Goal: Task Accomplishment & Management: Manage account settings

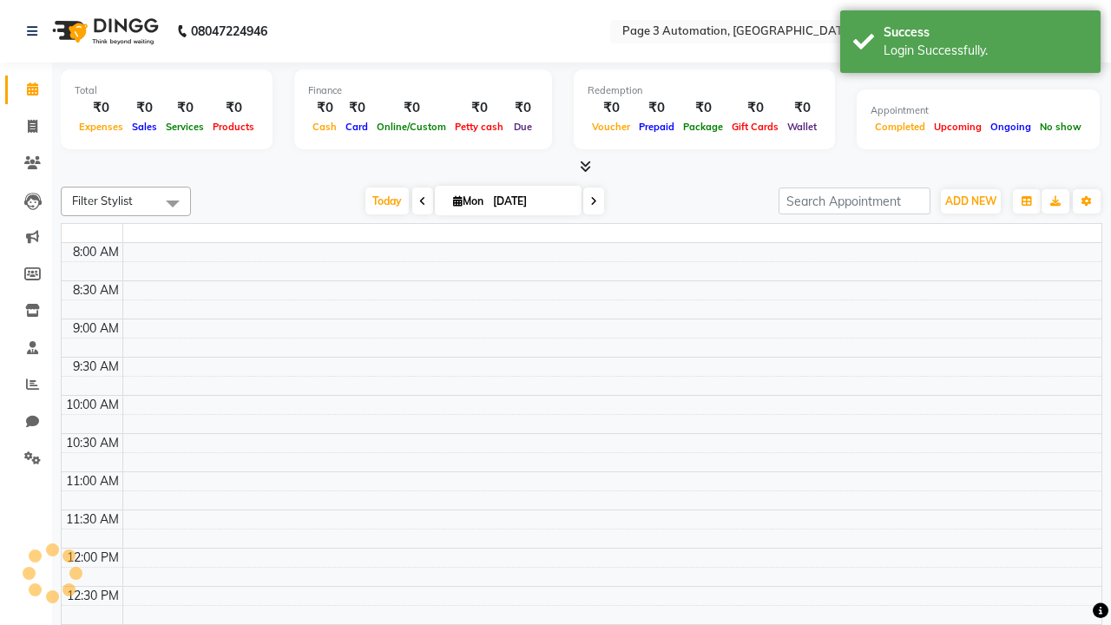
select select "en"
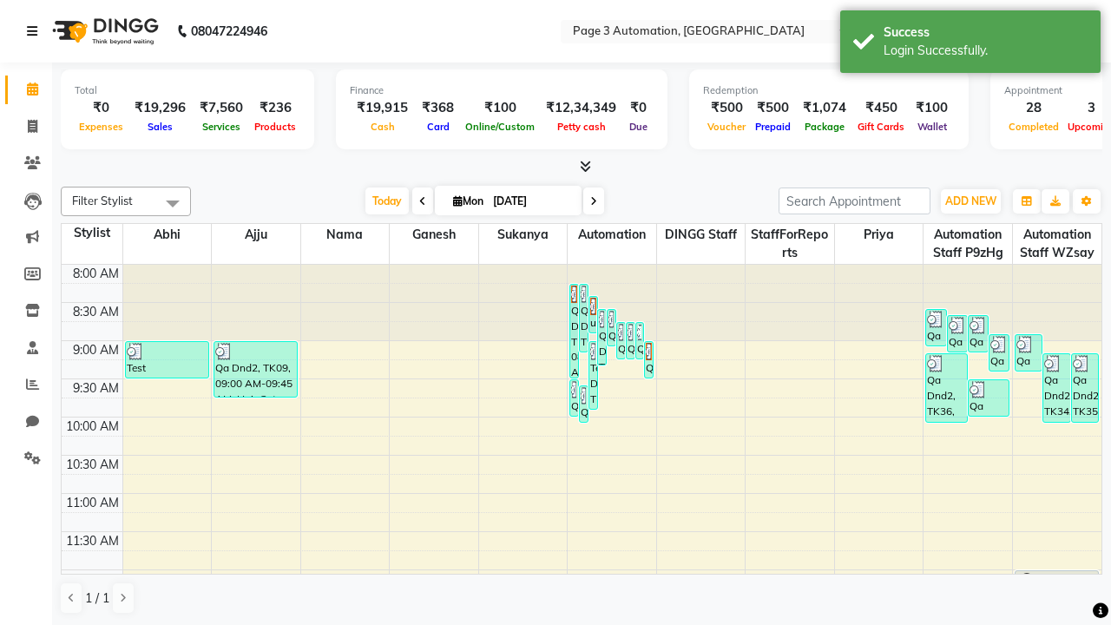
click at [36, 31] on icon at bounding box center [32, 31] width 10 height 12
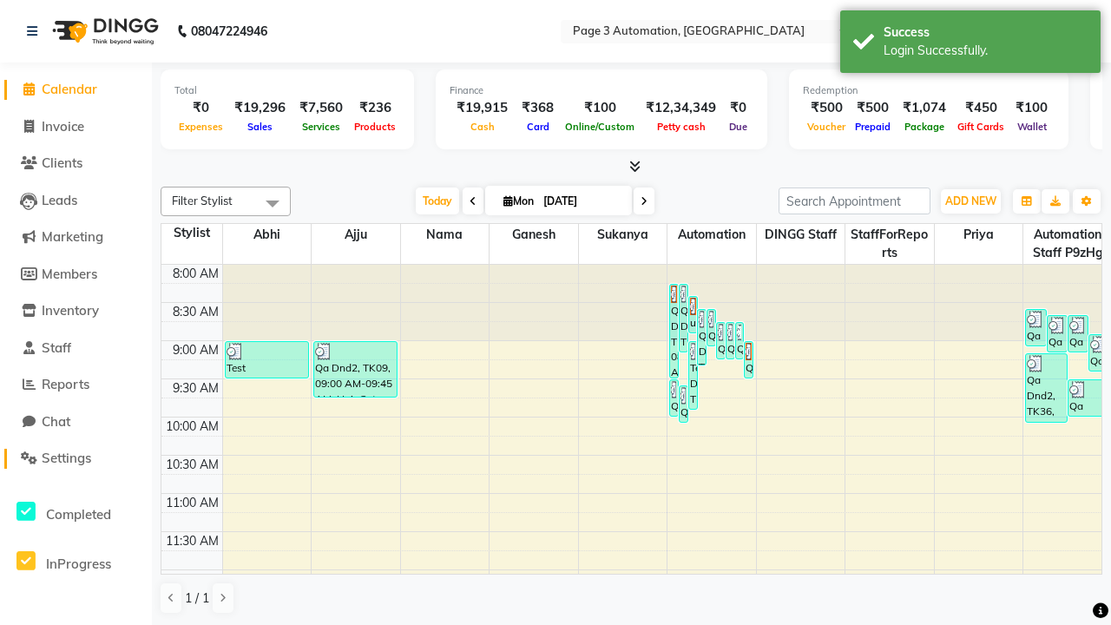
click at [75, 458] on span "Settings" at bounding box center [66, 458] width 49 height 16
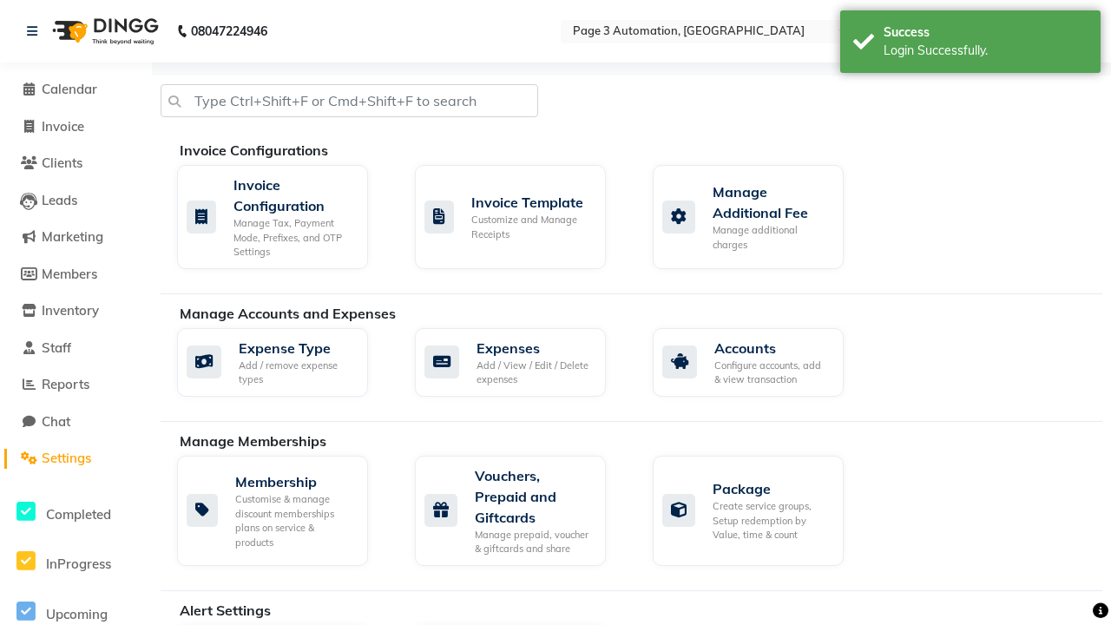
select select "2: 15"
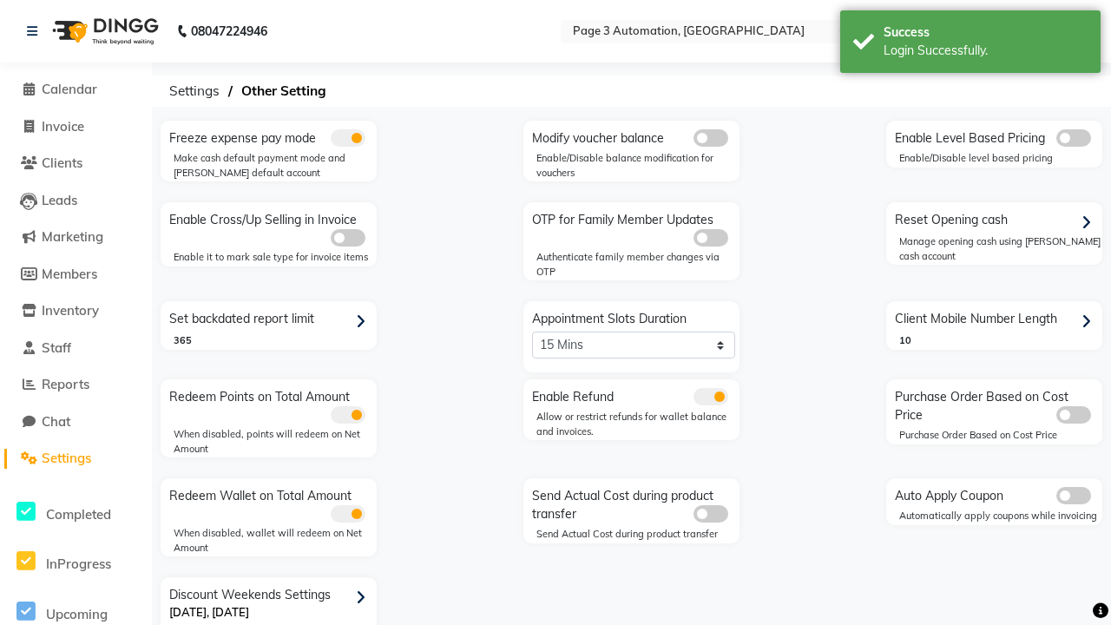
scroll to position [36, 0]
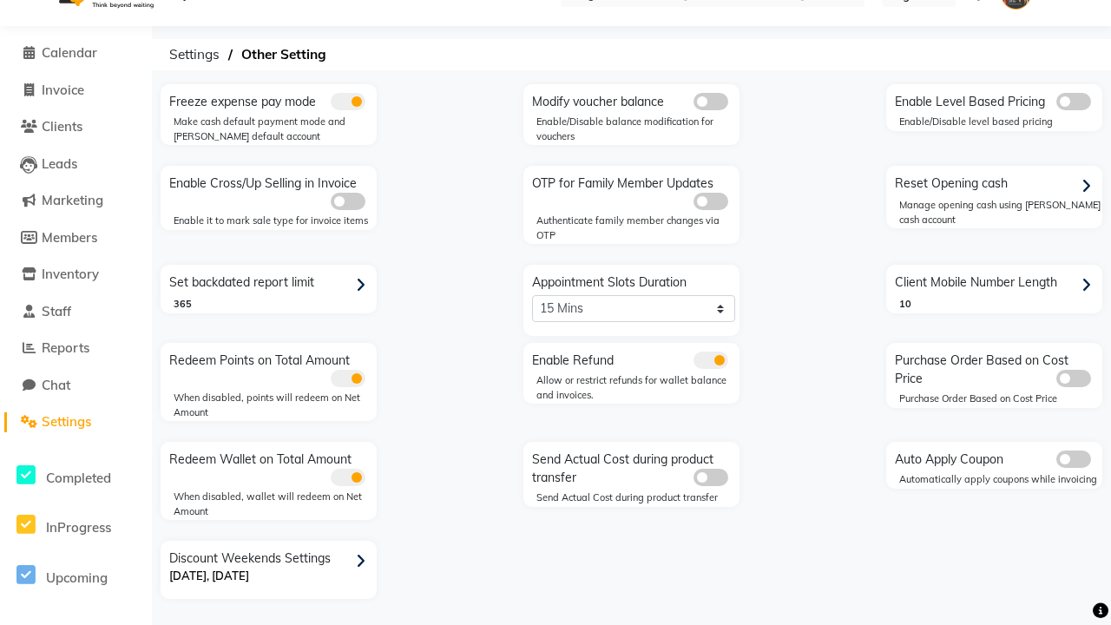
click at [364, 561] on icon at bounding box center [361, 562] width 10 height 16
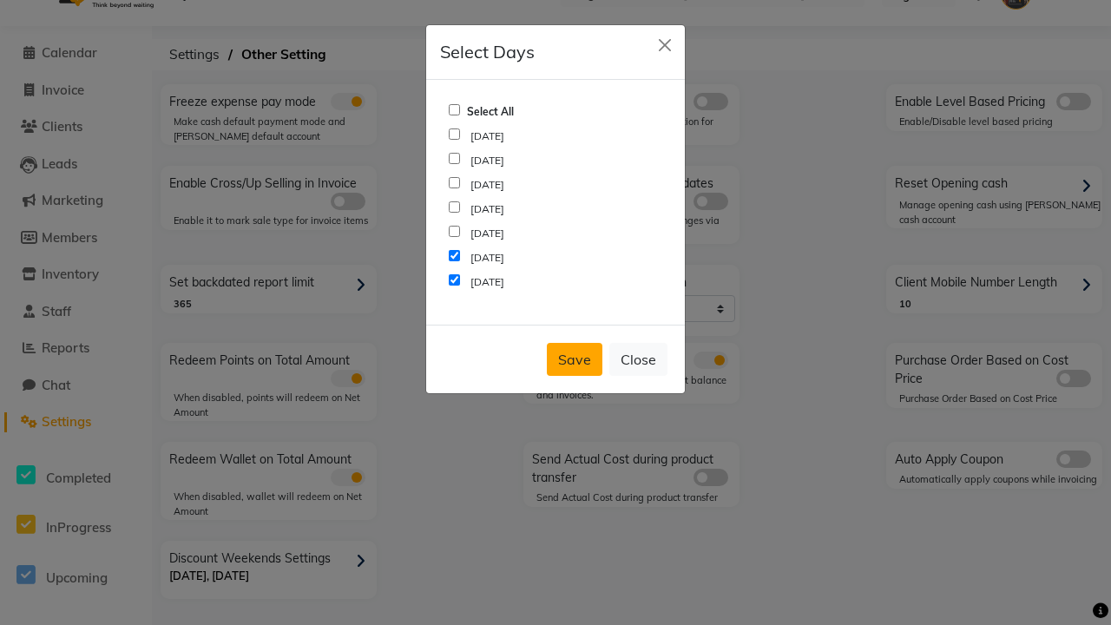
click at [574, 359] on button "Save" at bounding box center [575, 359] width 56 height 33
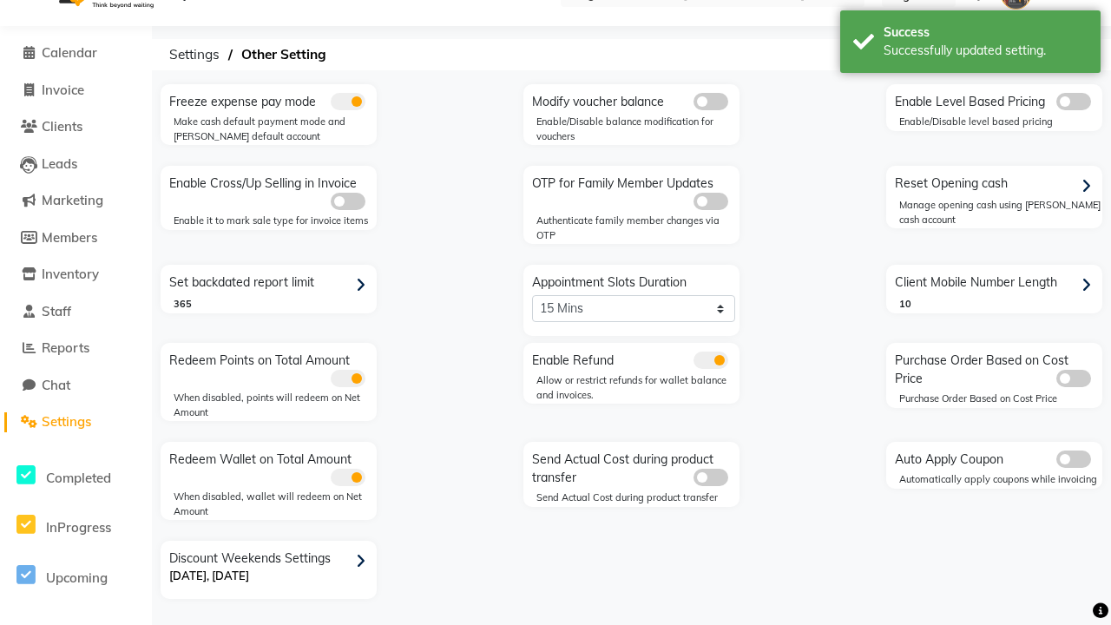
scroll to position [0, 0]
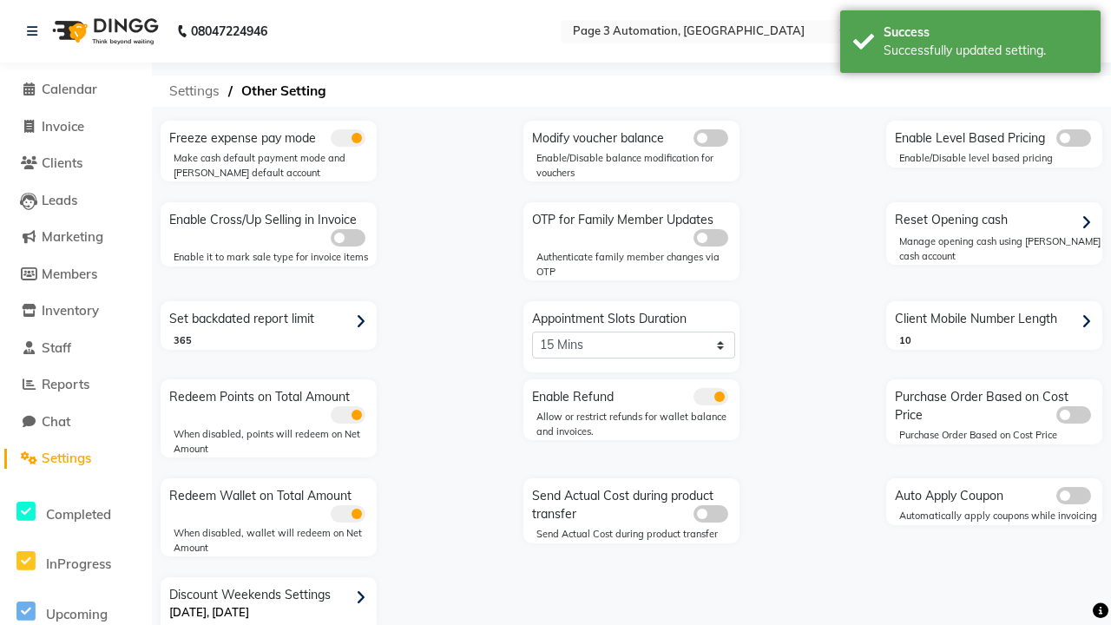
click at [190, 91] on span "Settings" at bounding box center [195, 90] width 68 height 31
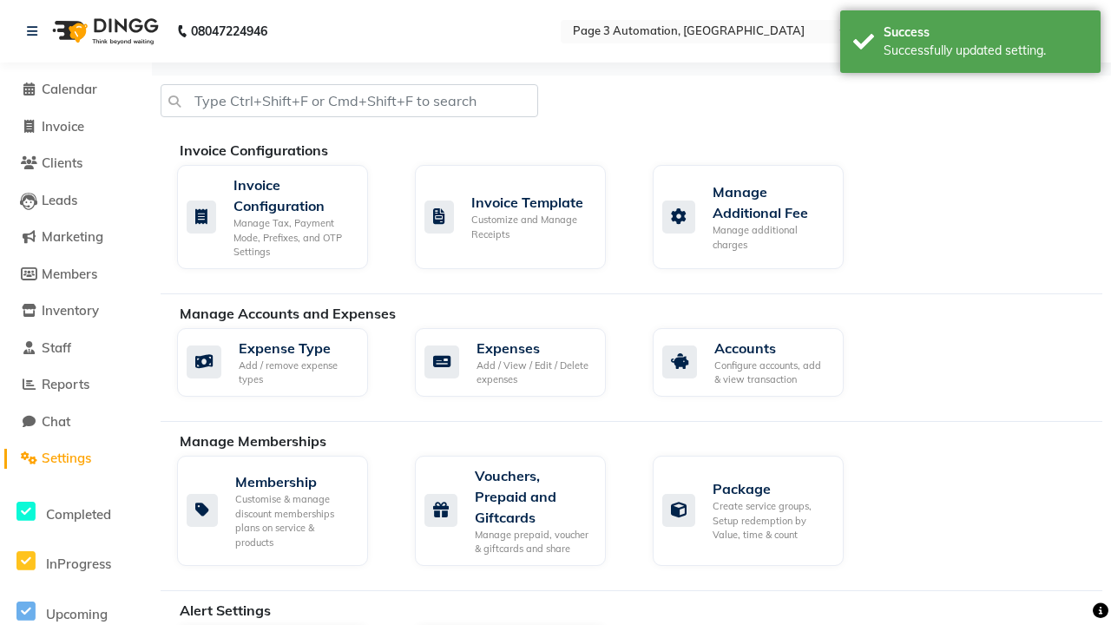
scroll to position [0, 4]
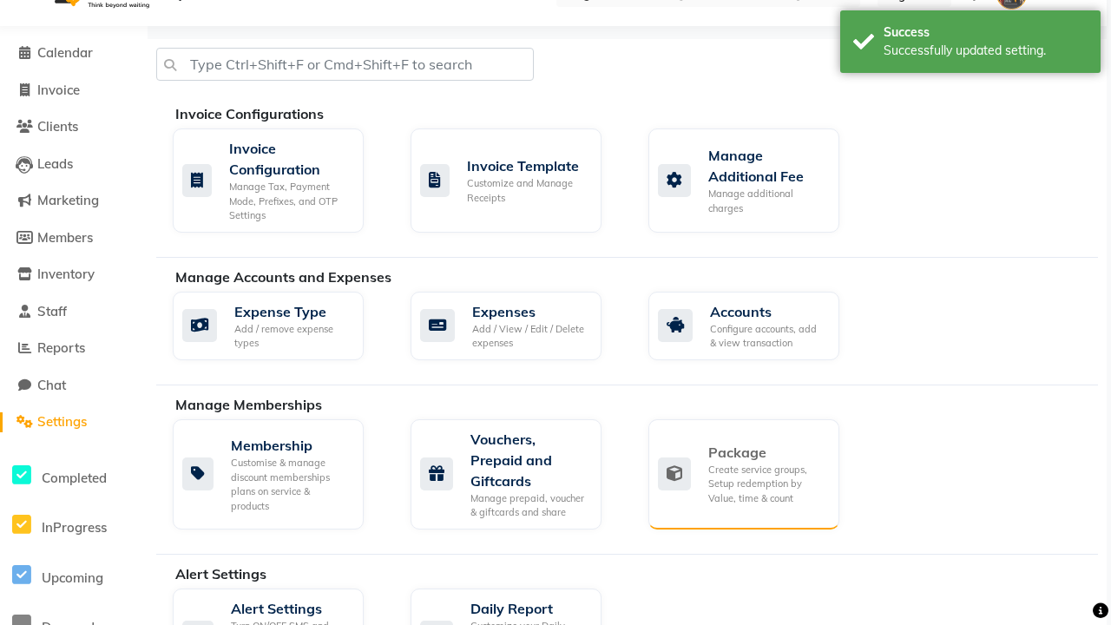
click at [766, 452] on div "Package" at bounding box center [766, 452] width 117 height 21
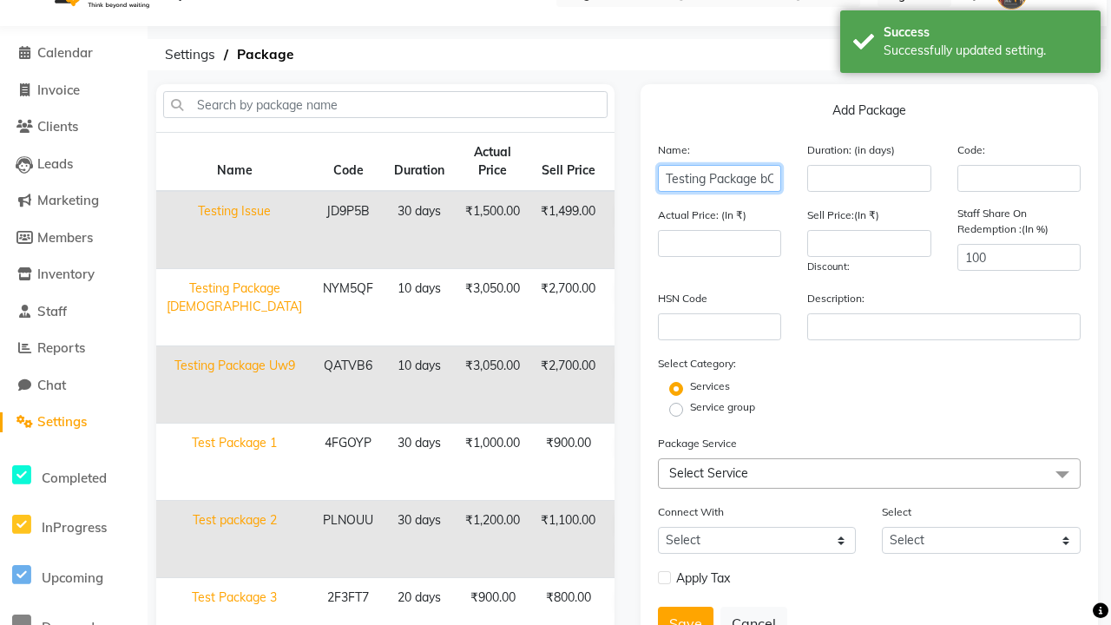
type input "Testing Package bOGV6"
type input "10"
type input "3050"
type input "2700"
click at [722, 407] on label "Service group" at bounding box center [722, 407] width 65 height 16
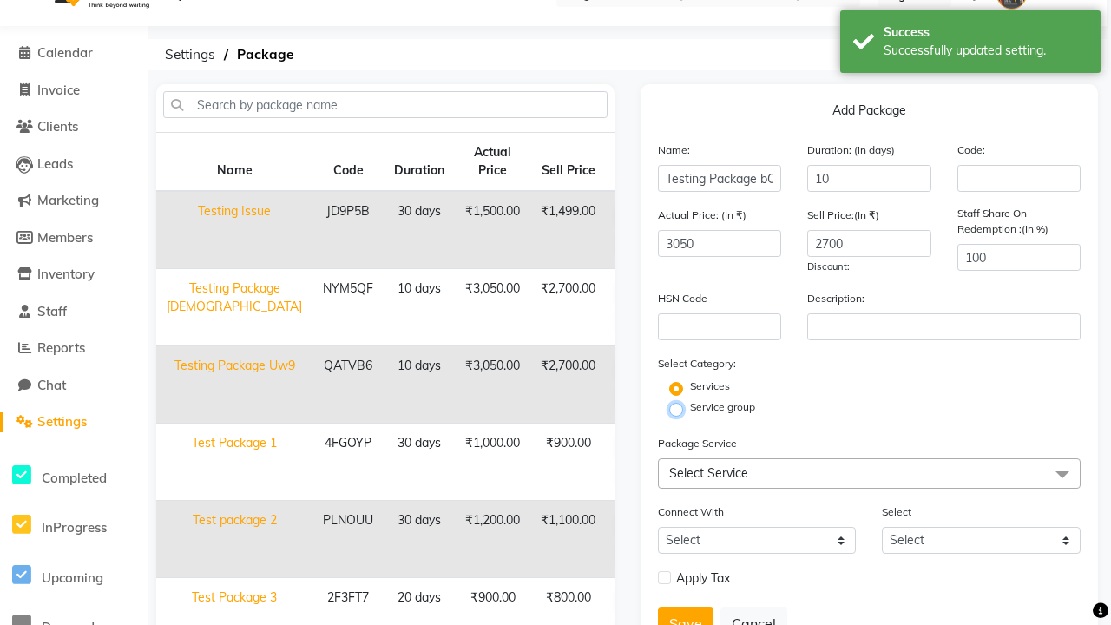
click at [687, 407] on input "Service group" at bounding box center [681, 408] width 11 height 11
radio input "true"
radio input "false"
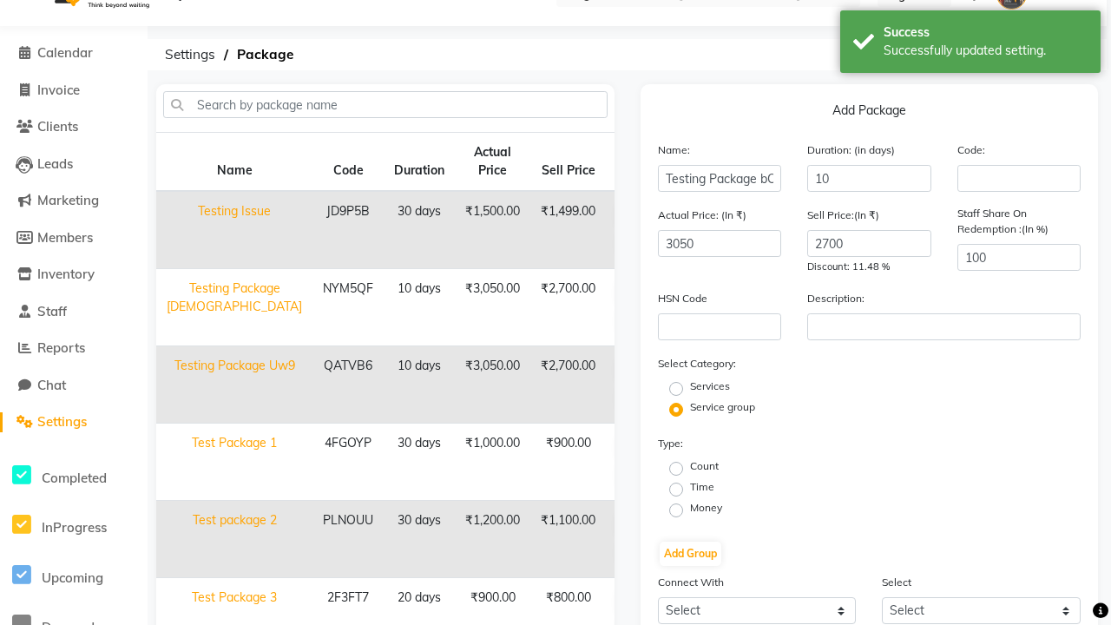
click at [706, 508] on label "Money" at bounding box center [706, 508] width 32 height 16
click at [687, 508] on input "Money" at bounding box center [681, 508] width 11 height 11
radio input "true"
click at [936, 487] on label "Flat Price" at bounding box center [936, 487] width 45 height 16
click at [911, 487] on input "Flat Price" at bounding box center [905, 488] width 11 height 11
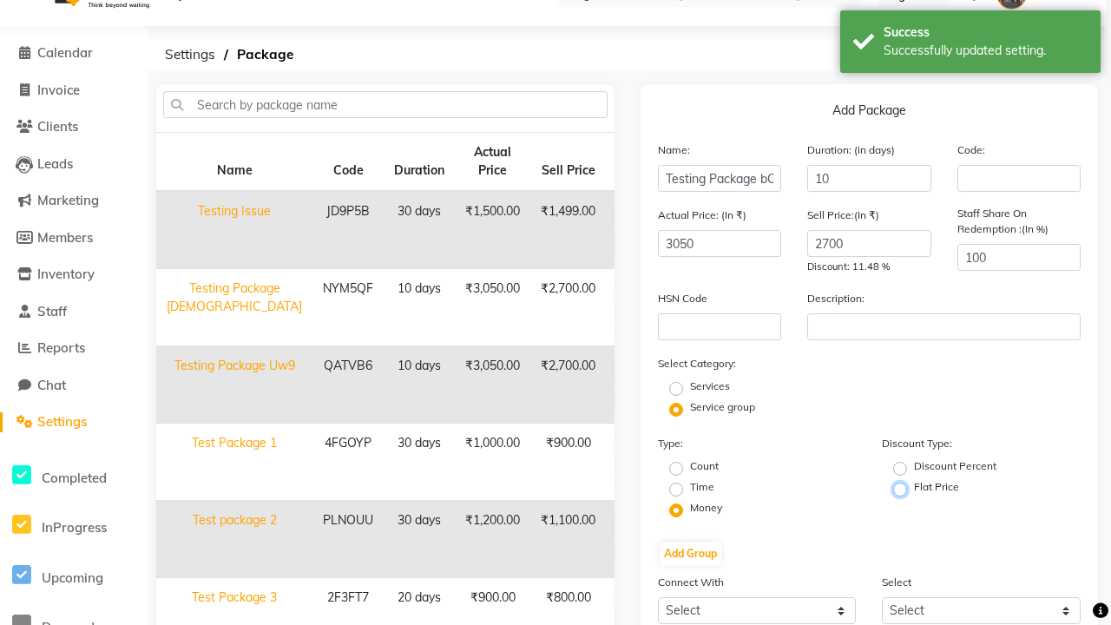
radio input "true"
click at [690, 554] on button "Add Group" at bounding box center [691, 554] width 62 height 24
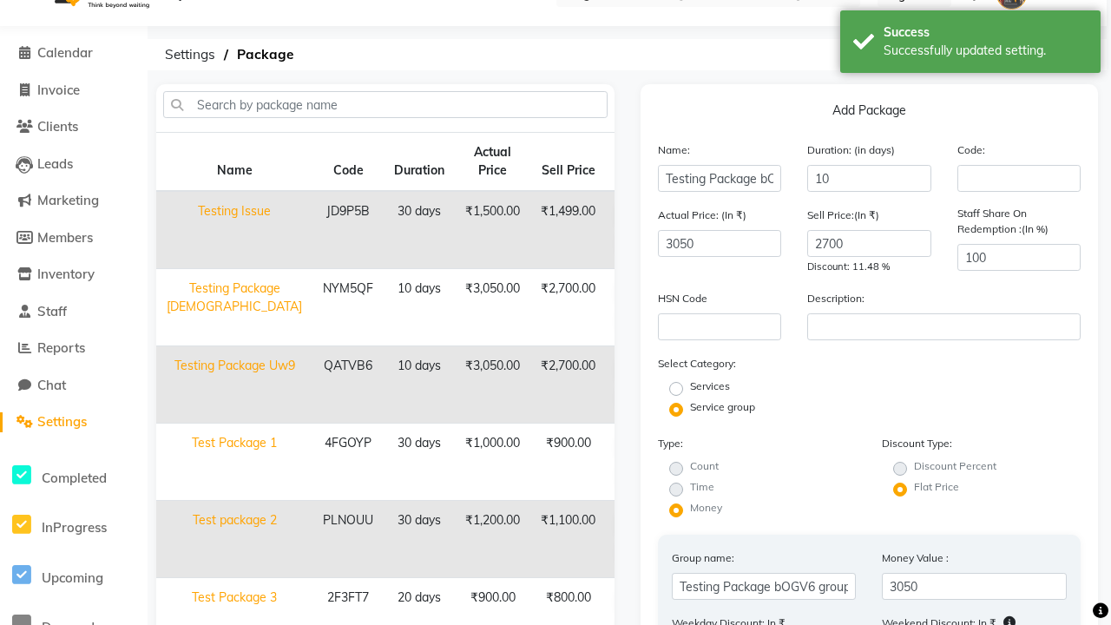
type input "025"
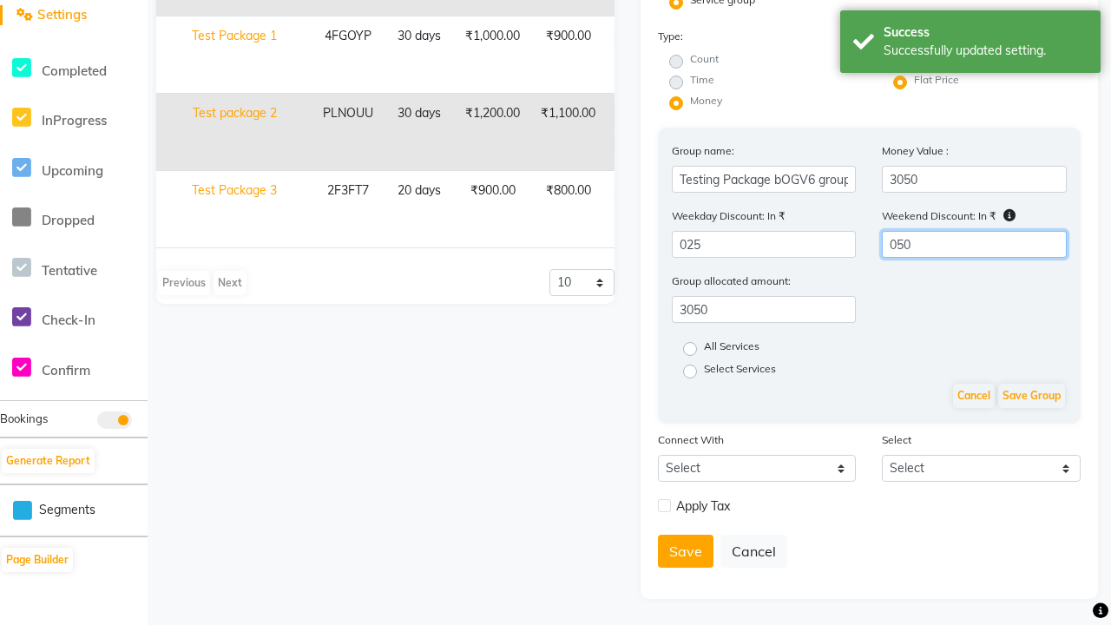
type input "050"
click at [735, 349] on label "All Services" at bounding box center [732, 348] width 56 height 21
click at [701, 349] on input "All Services" at bounding box center [695, 347] width 11 height 11
radio input "true"
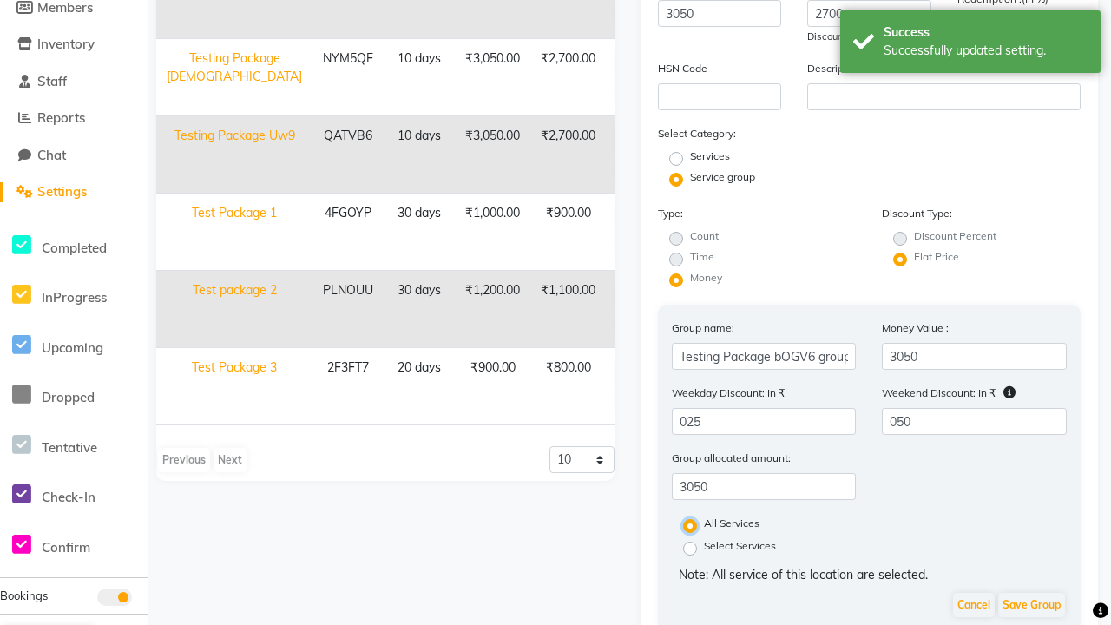
scroll to position [490, 0]
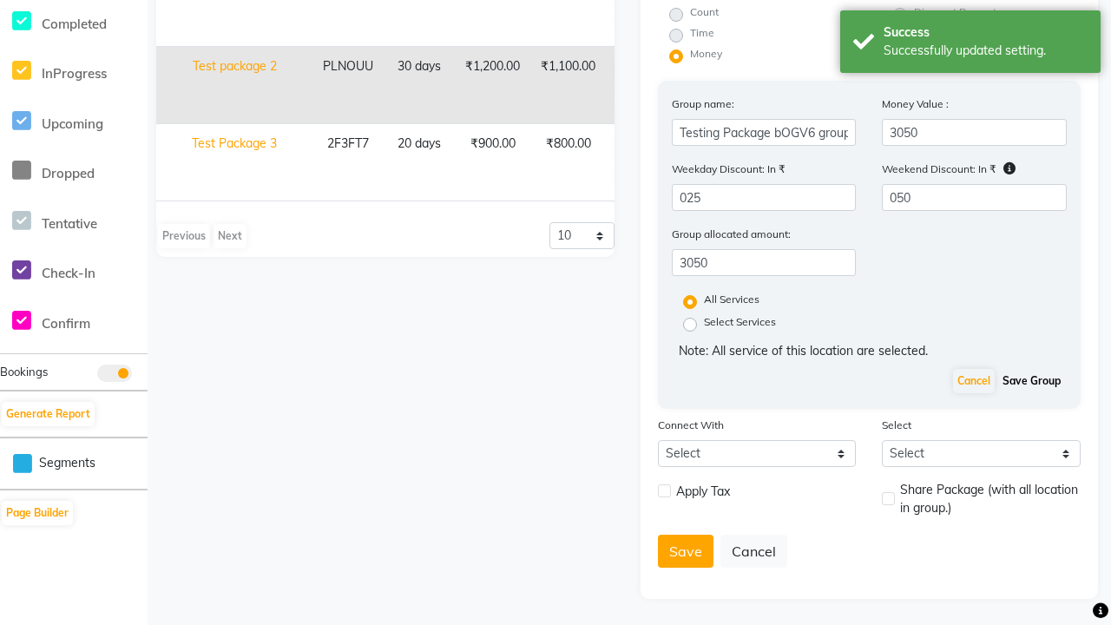
click at [1035, 381] on button "Save Group" at bounding box center [1031, 381] width 67 height 24
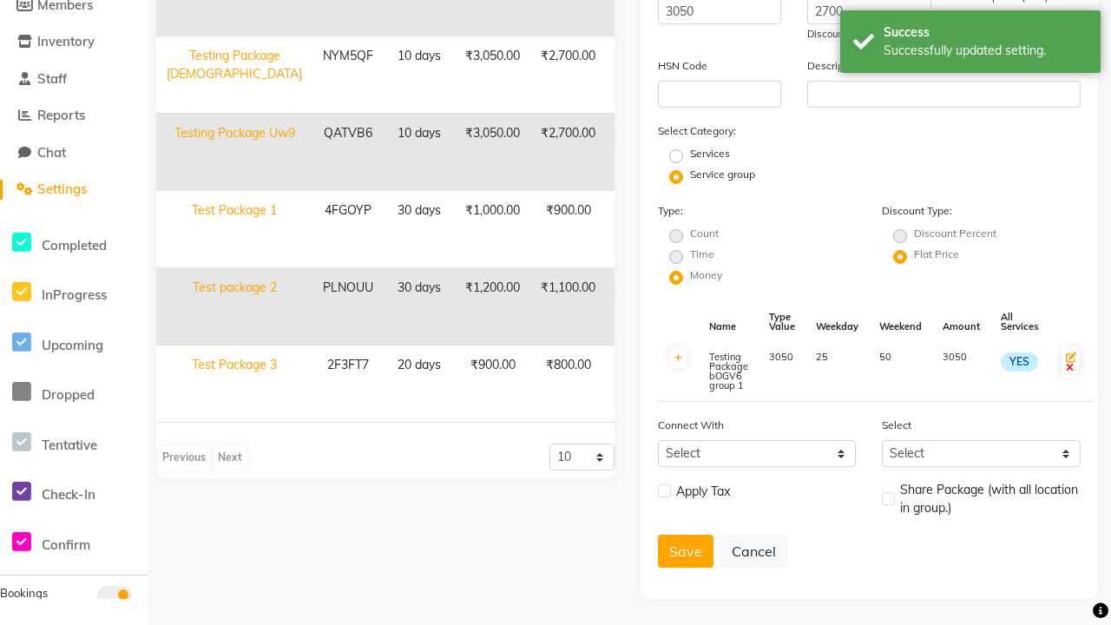
scroll to position [0, 0]
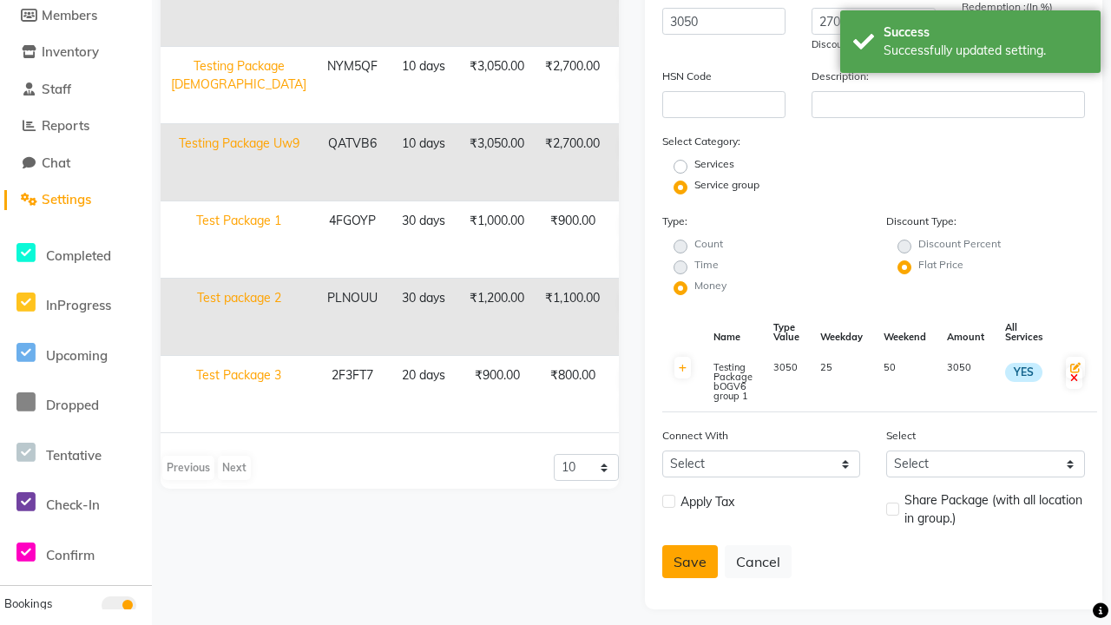
click at [689, 561] on button "Save" at bounding box center [690, 561] width 56 height 33
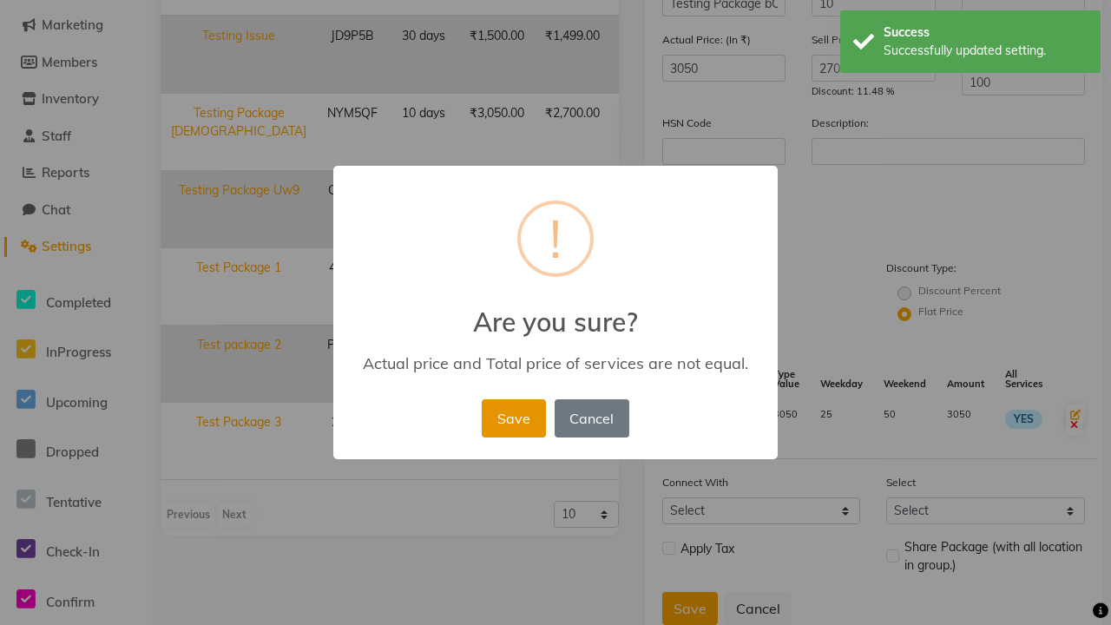
click at [513, 417] on button "Save" at bounding box center [513, 418] width 63 height 38
radio input "true"
radio input "false"
select select
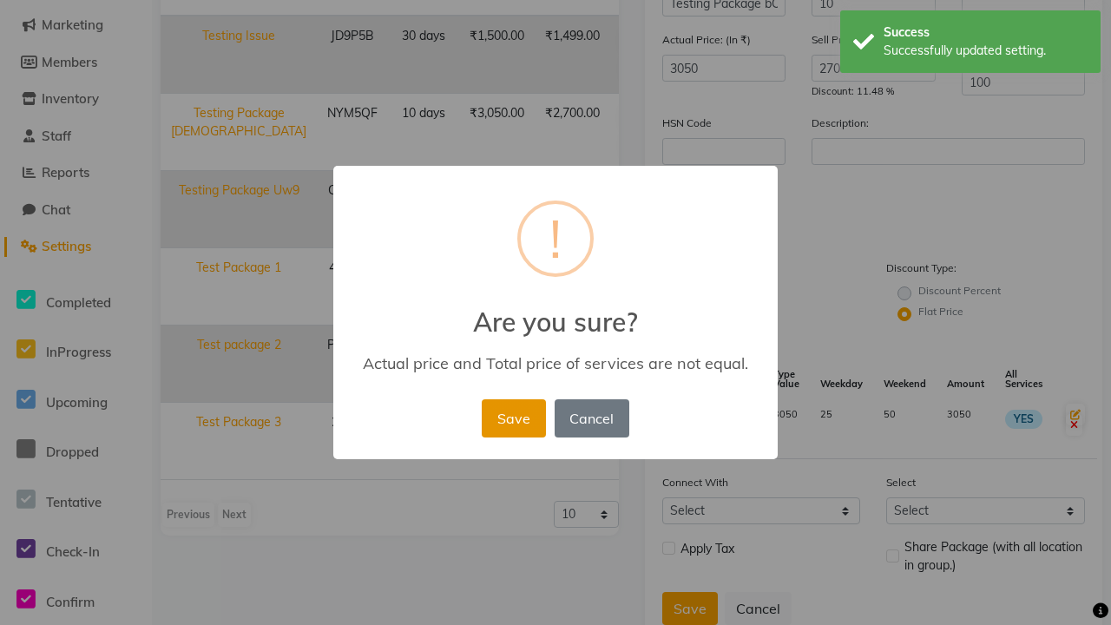
checkbox input "false"
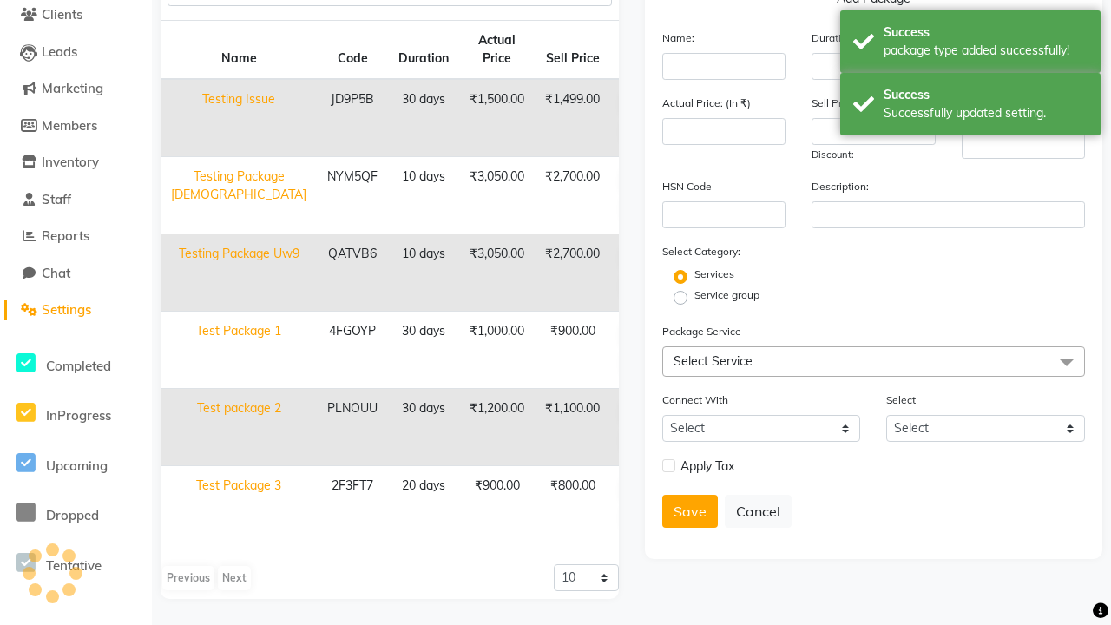
scroll to position [148, 0]
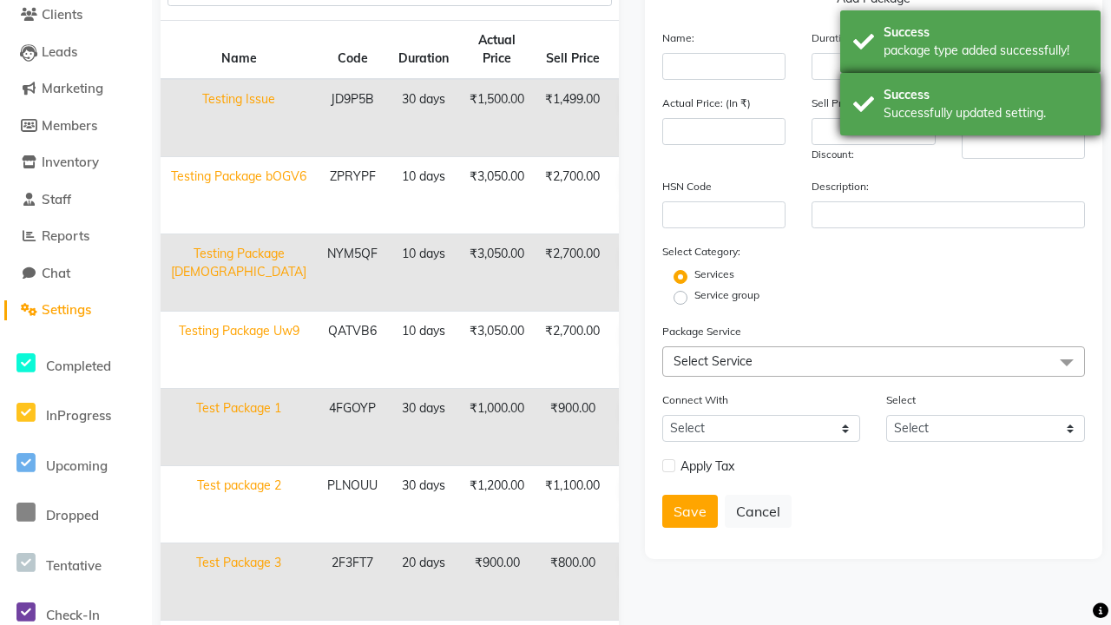
click at [970, 75] on div "Success Successfully updated setting." at bounding box center [970, 104] width 260 height 62
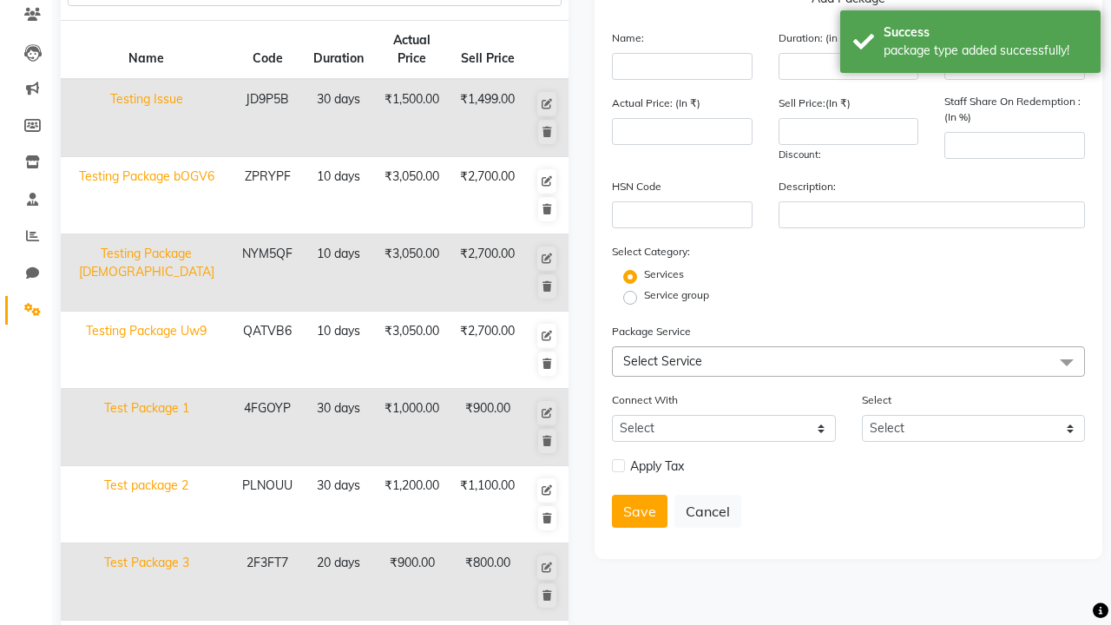
scroll to position [0, 0]
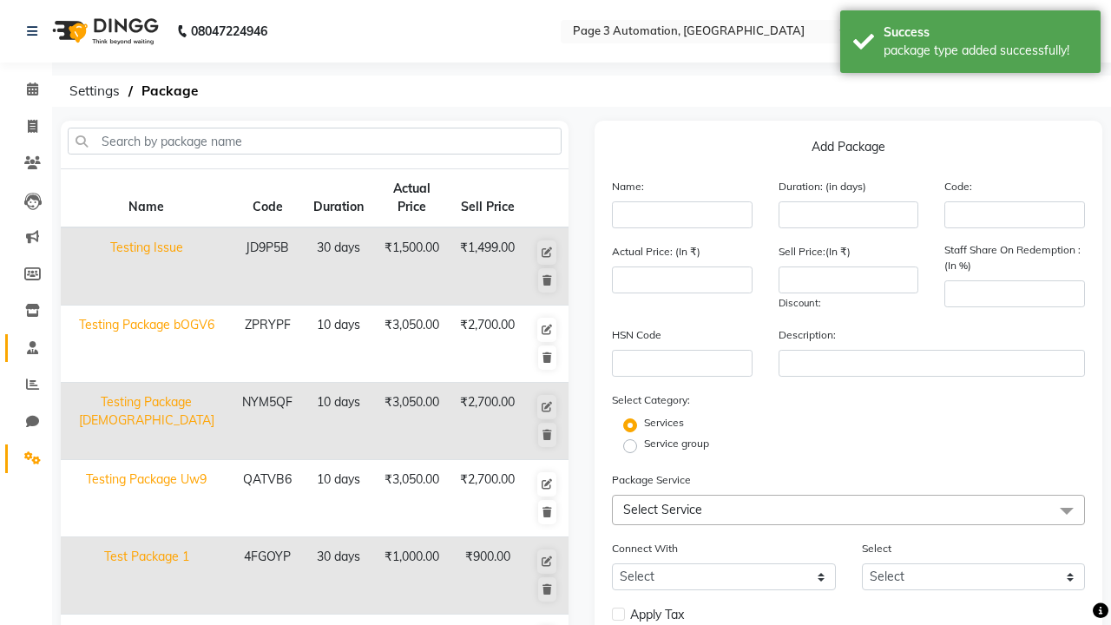
click at [26, 347] on span at bounding box center [32, 348] width 30 height 20
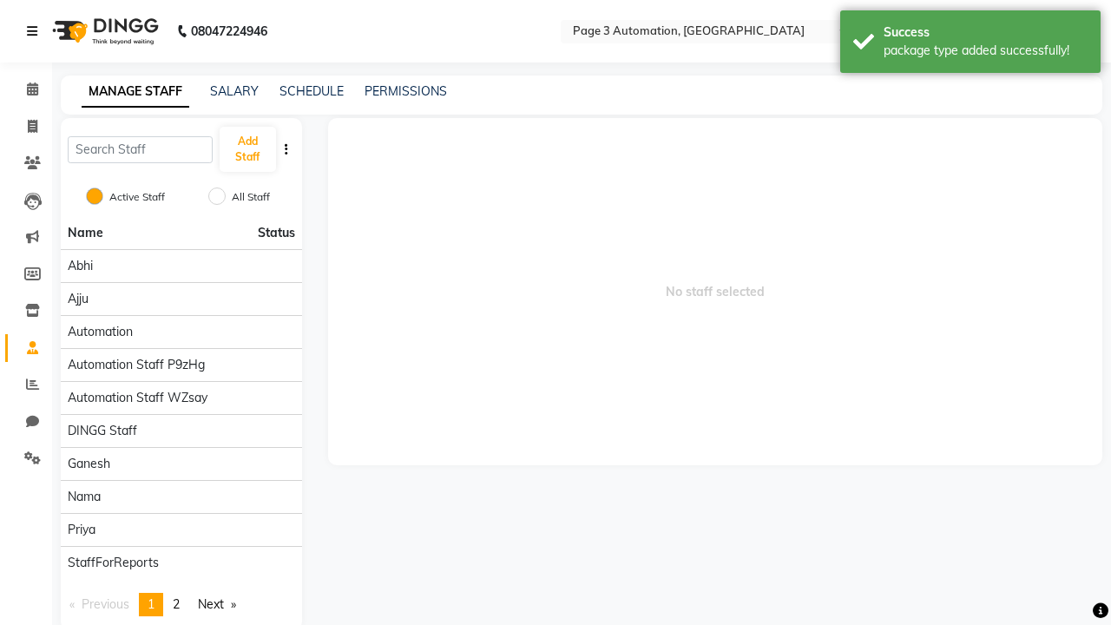
click at [36, 31] on icon at bounding box center [32, 31] width 10 height 12
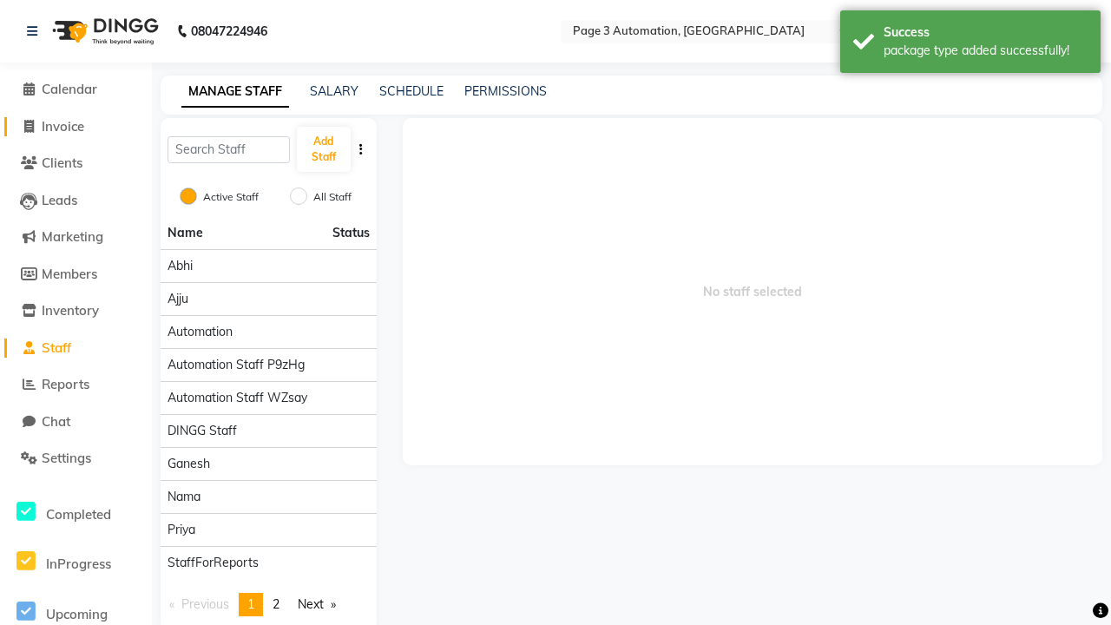
click at [75, 126] on span "Invoice" at bounding box center [63, 126] width 43 height 16
select select "2774"
select select "service"
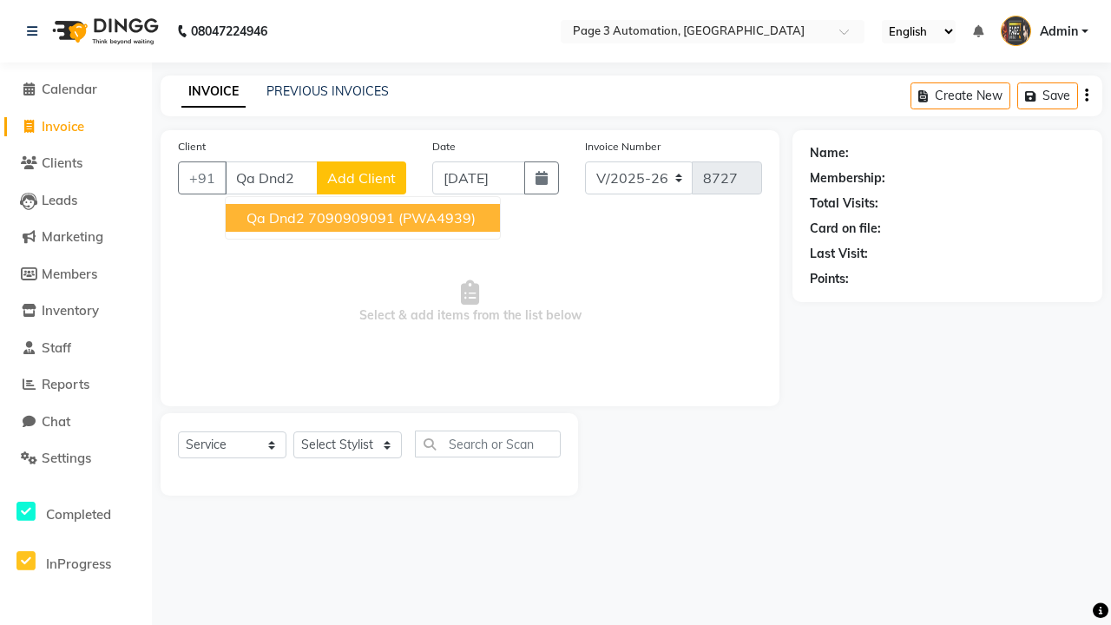
click at [364, 218] on ngb-highlight "7090909091" at bounding box center [351, 217] width 87 height 17
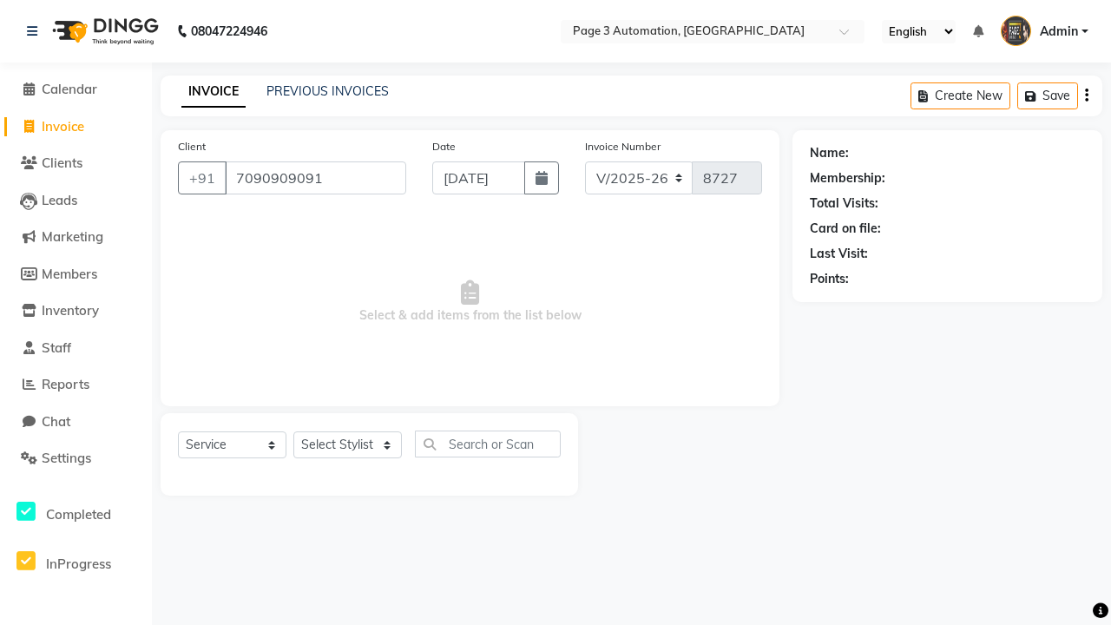
type input "7090909091"
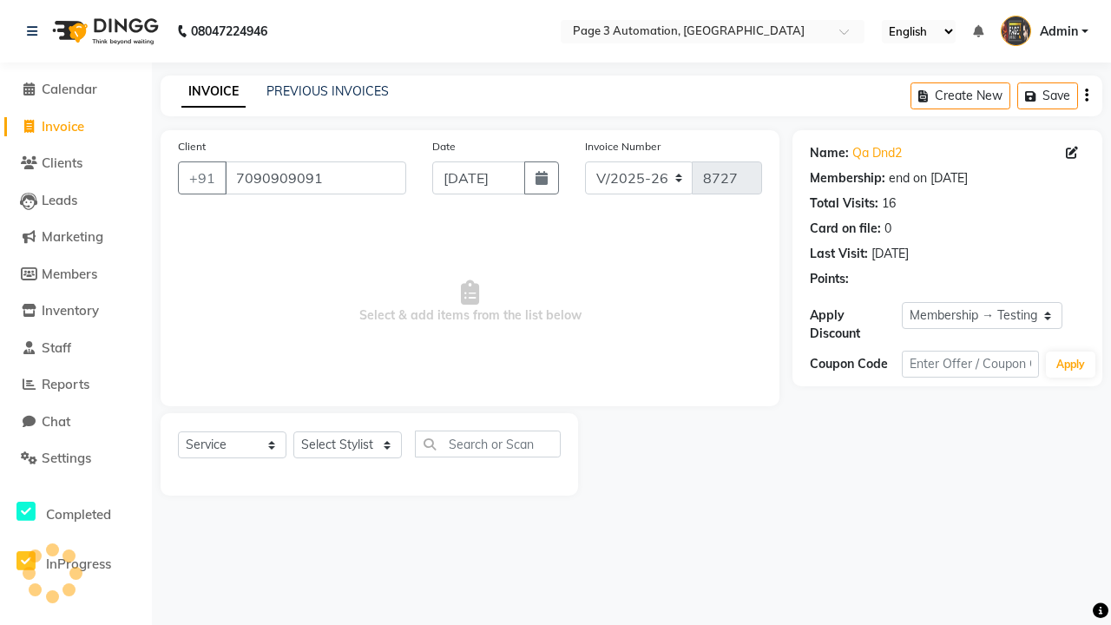
select select "0:"
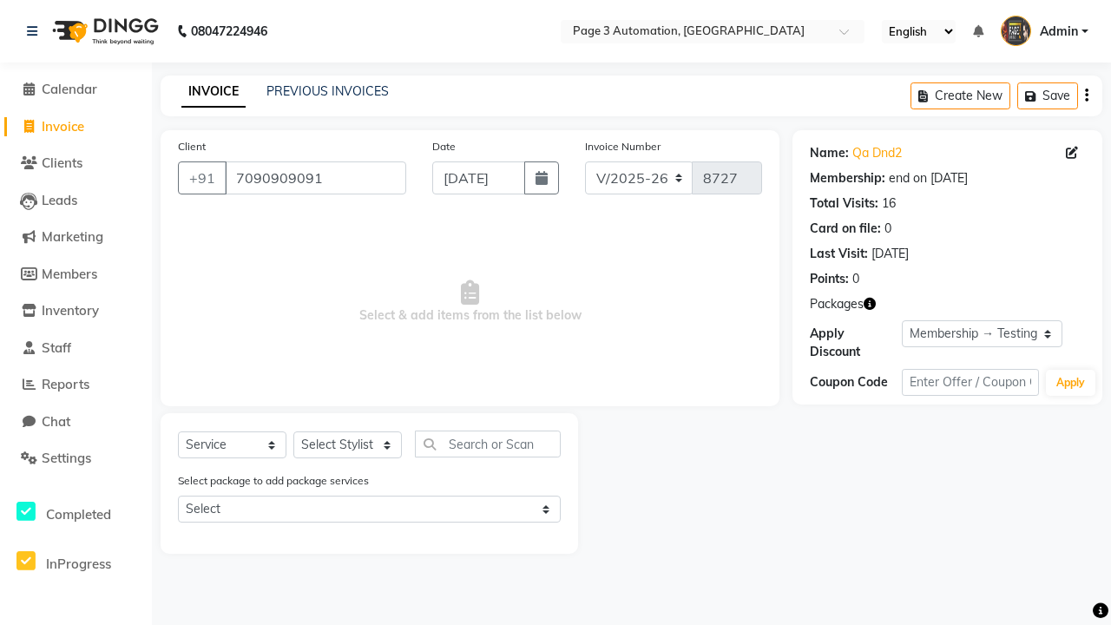
select select "package"
select select "71572"
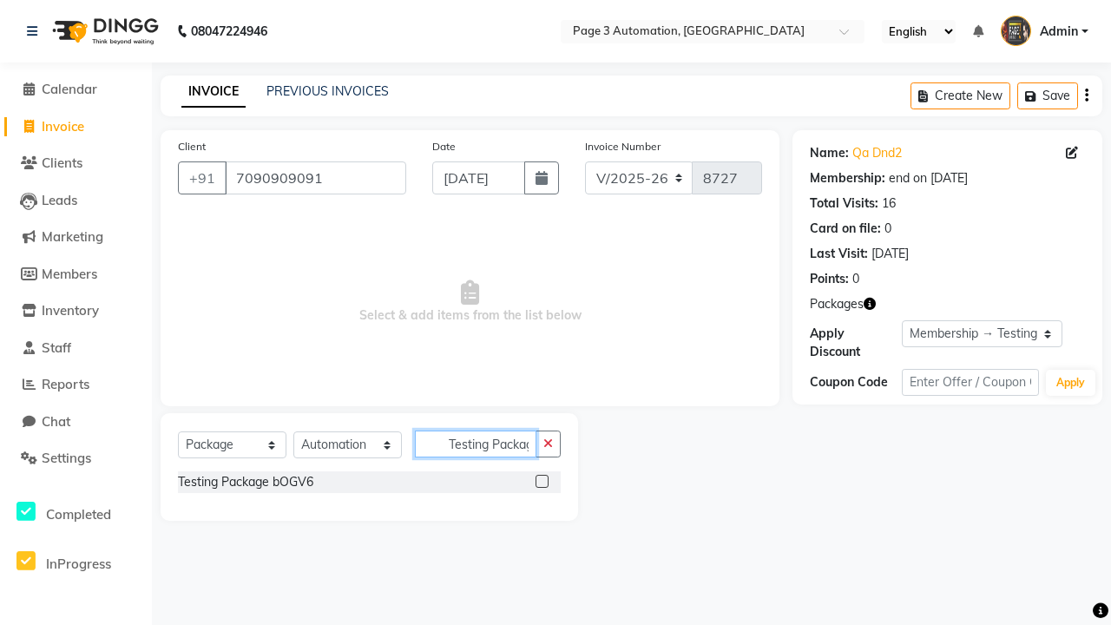
scroll to position [0, 31]
type input "Testing Package bOGV6"
click at [542, 481] on label at bounding box center [541, 481] width 13 height 13
click at [542, 481] on input "checkbox" at bounding box center [540, 481] width 11 height 11
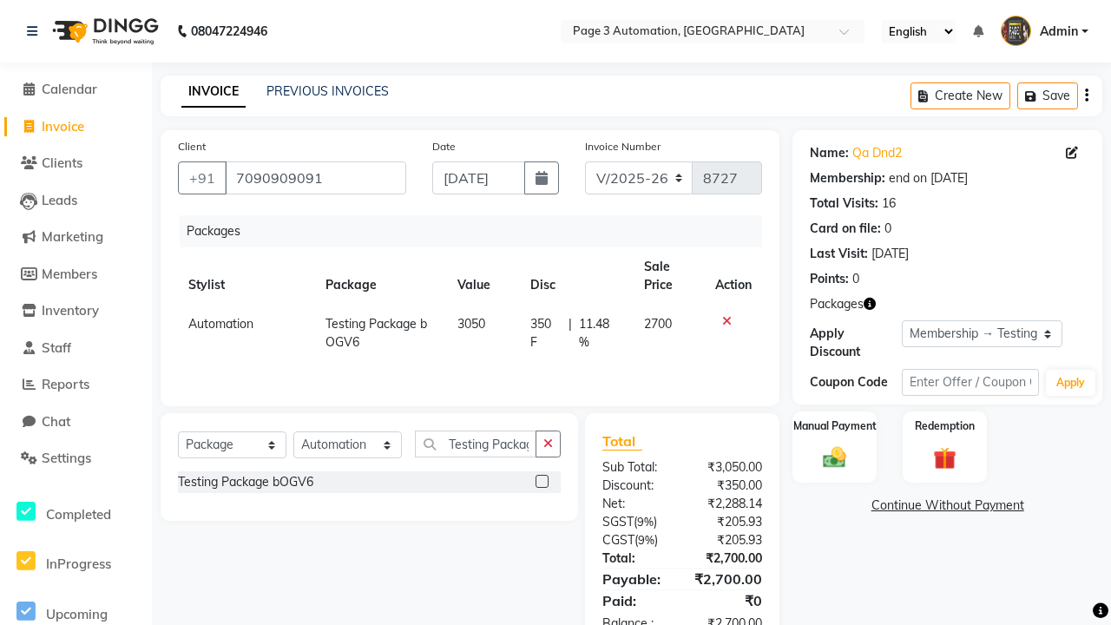
checkbox input "false"
click at [834, 426] on label "Manual Payment" at bounding box center [834, 425] width 87 height 16
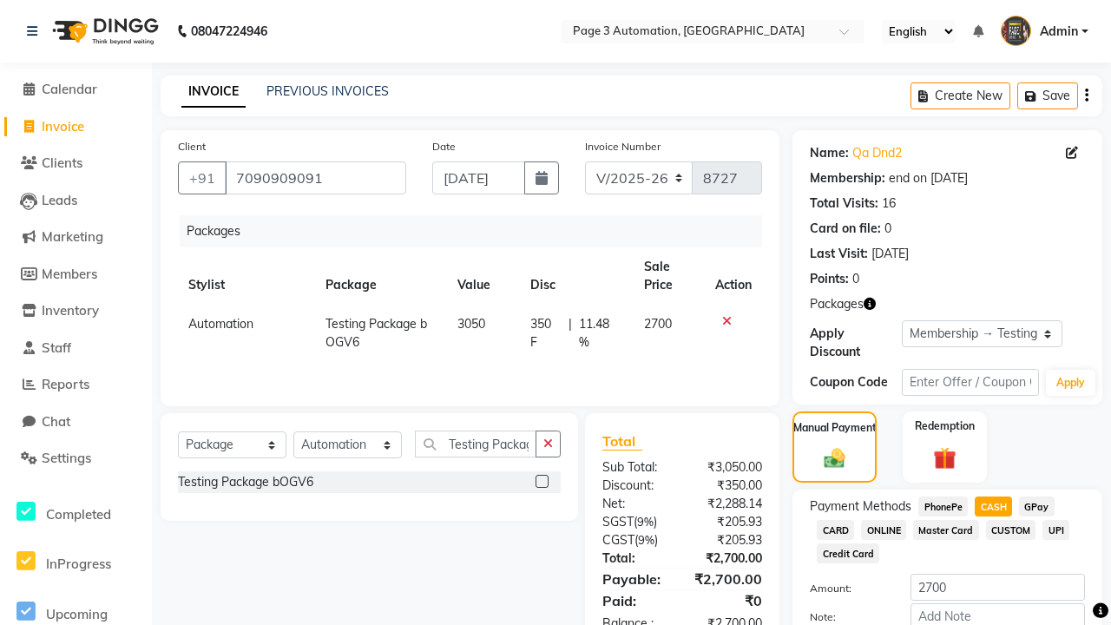
scroll to position [102, 0]
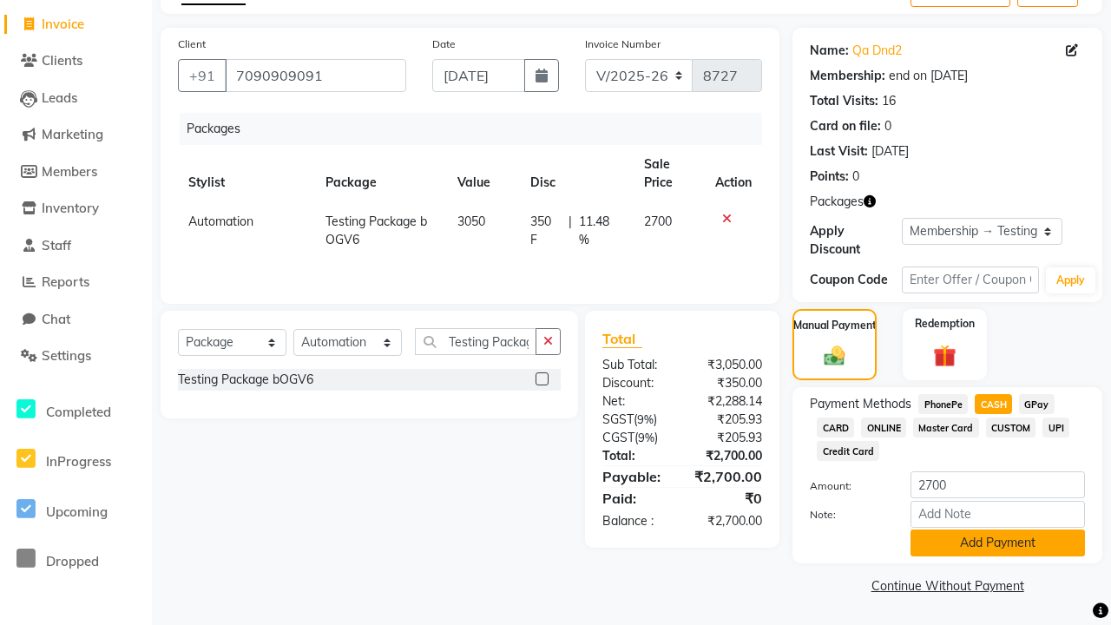
click at [997, 542] on button "Add Payment" at bounding box center [997, 542] width 174 height 27
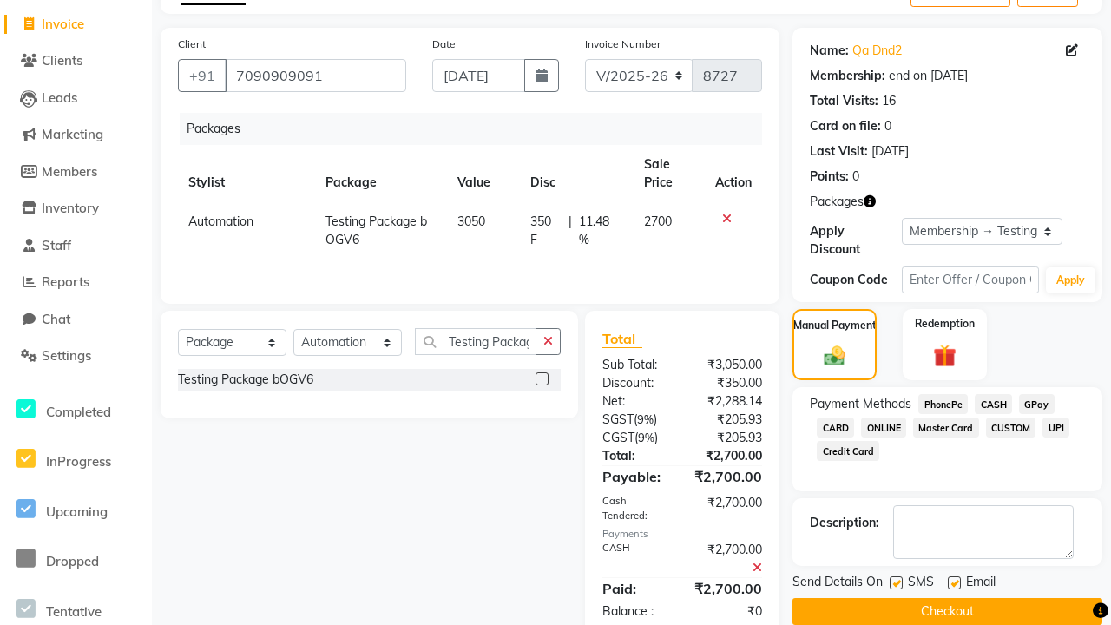
click at [896, 582] on label at bounding box center [896, 582] width 13 height 13
click at [896, 582] on input "checkbox" at bounding box center [895, 583] width 11 height 11
checkbox input "false"
click at [954, 582] on label at bounding box center [954, 582] width 13 height 13
click at [954, 582] on input "checkbox" at bounding box center [953, 583] width 11 height 11
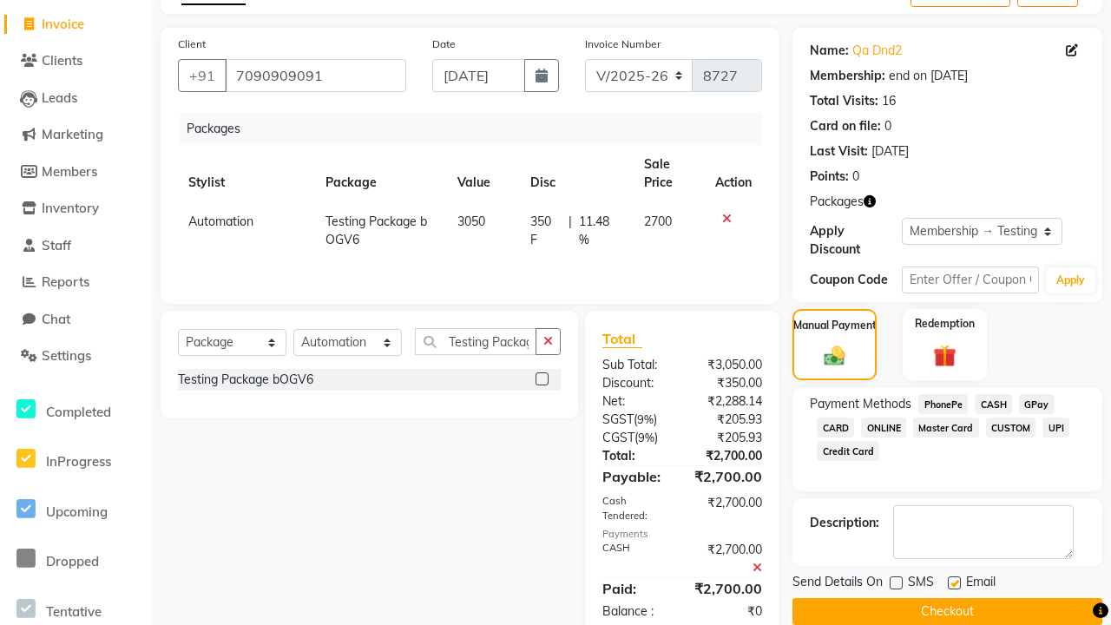
checkbox input "false"
click at [947, 611] on button "Checkout" at bounding box center [947, 611] width 310 height 27
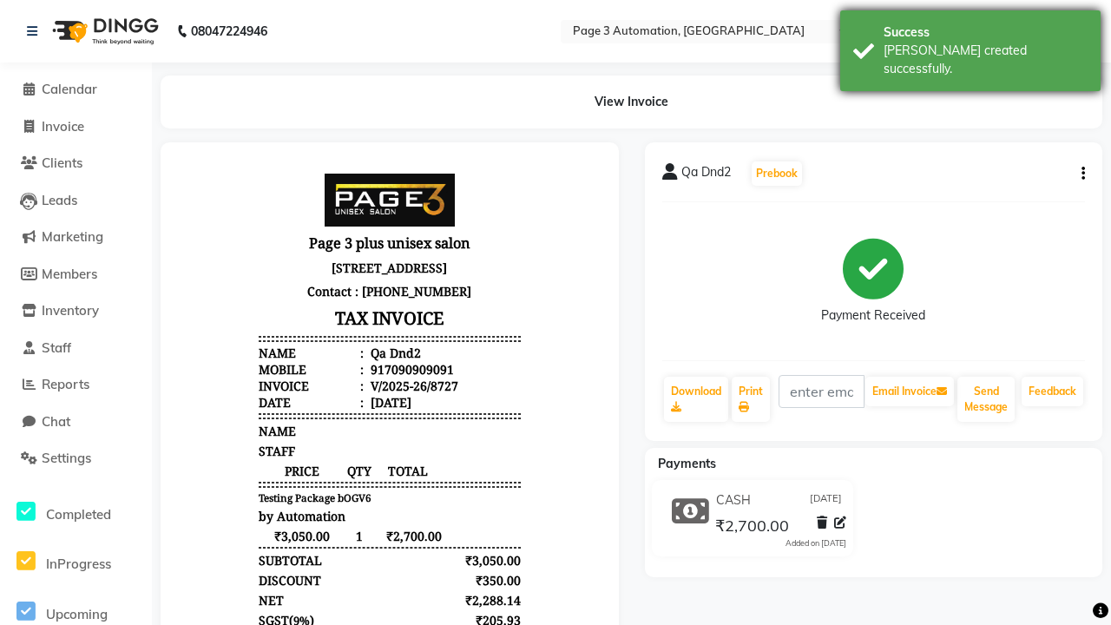
click at [970, 44] on div "[PERSON_NAME] created successfully." at bounding box center [985, 60] width 204 height 36
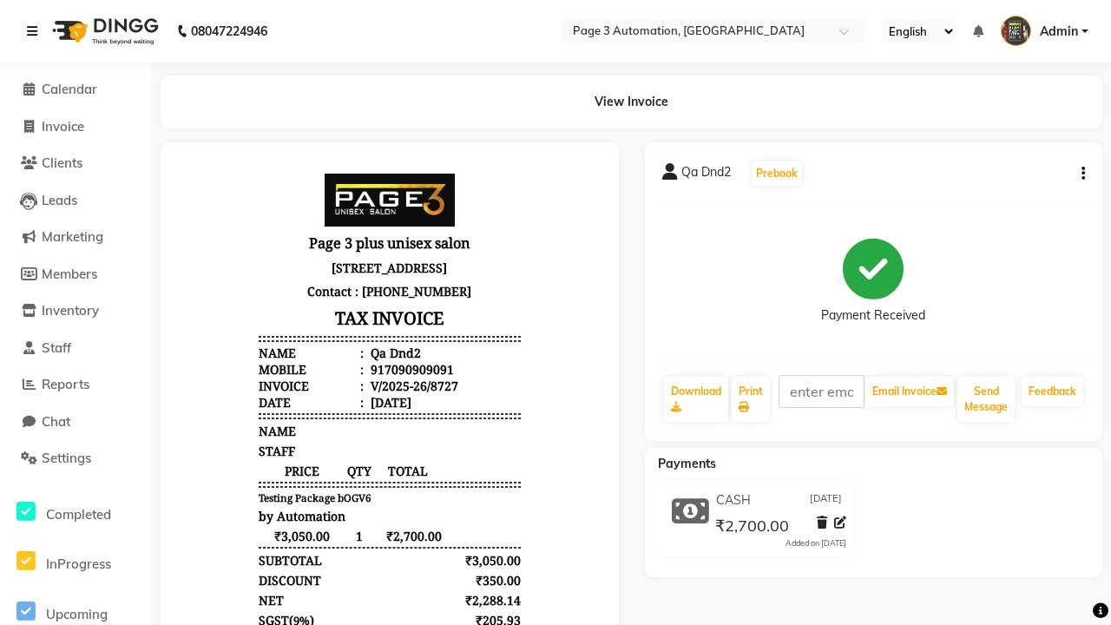
click at [36, 31] on icon at bounding box center [32, 31] width 10 height 12
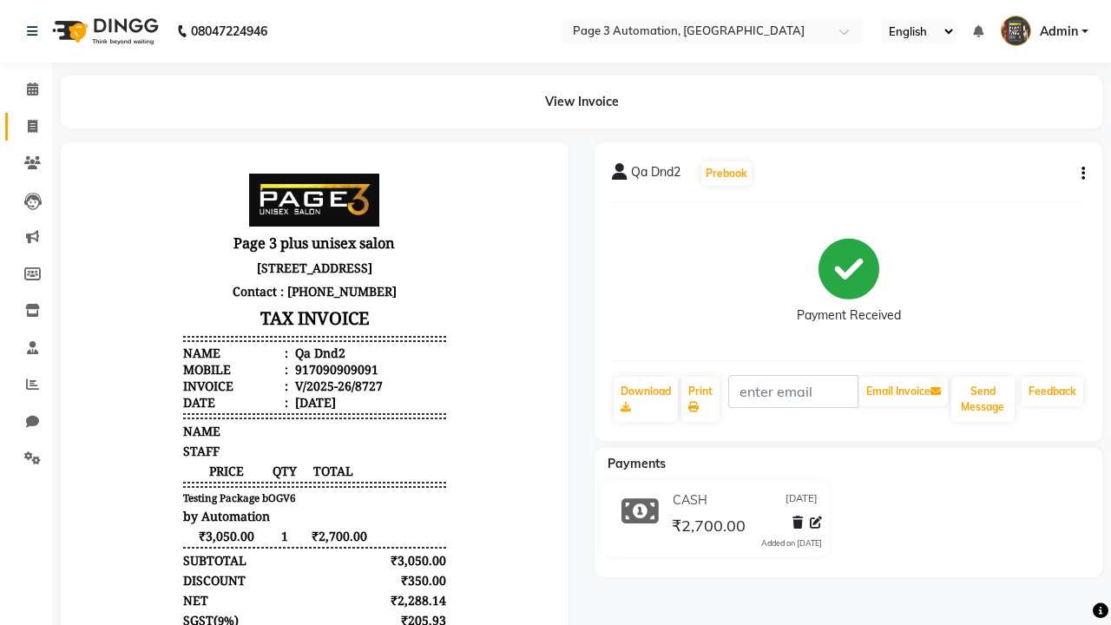
click at [26, 126] on span at bounding box center [32, 127] width 30 height 20
select select "service"
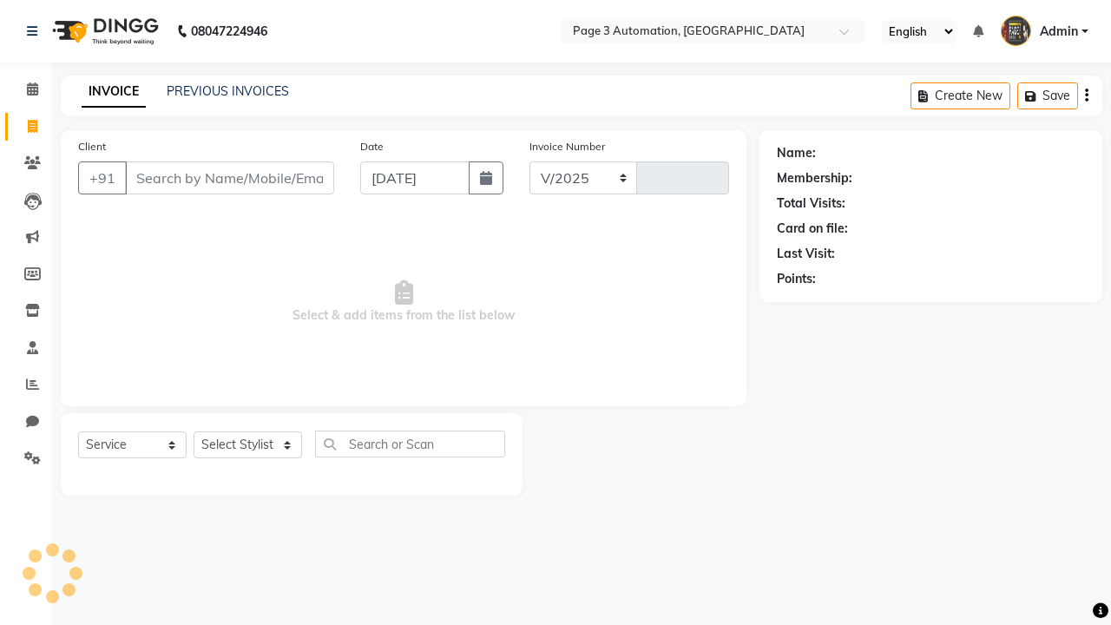
select select "2774"
type input "8728"
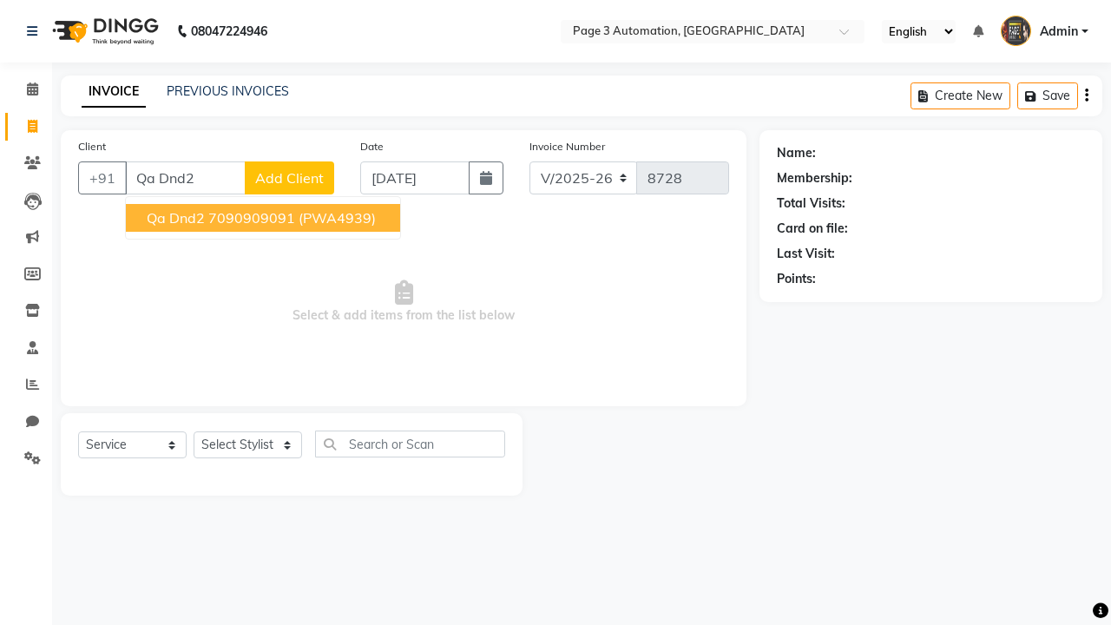
click at [265, 218] on ngb-highlight "7090909091" at bounding box center [251, 217] width 87 height 17
type input "7090909091"
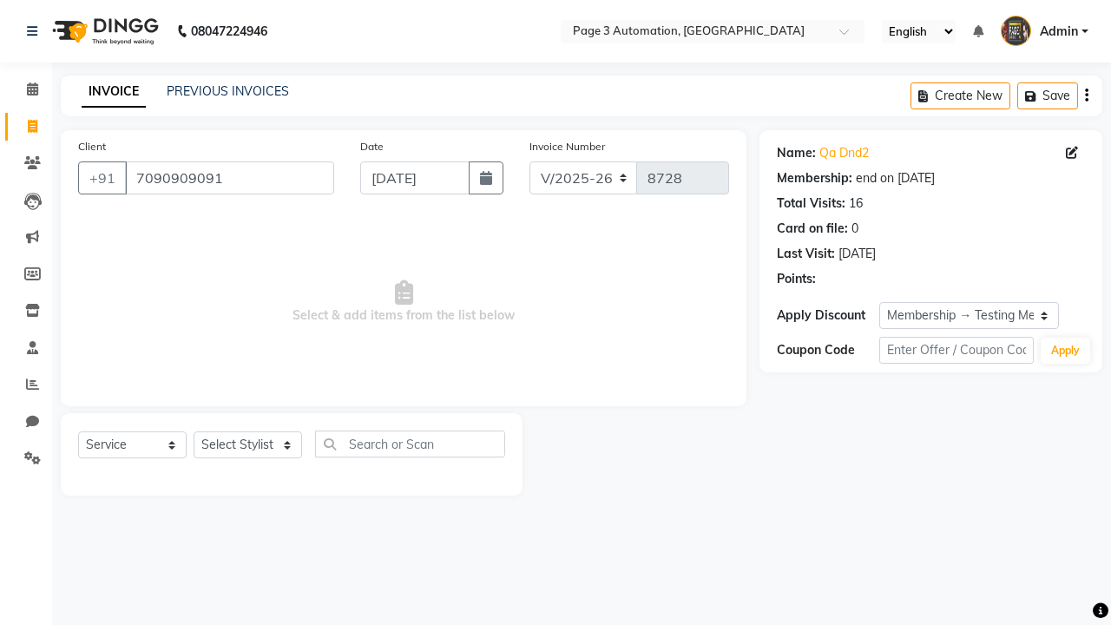
select select "0:"
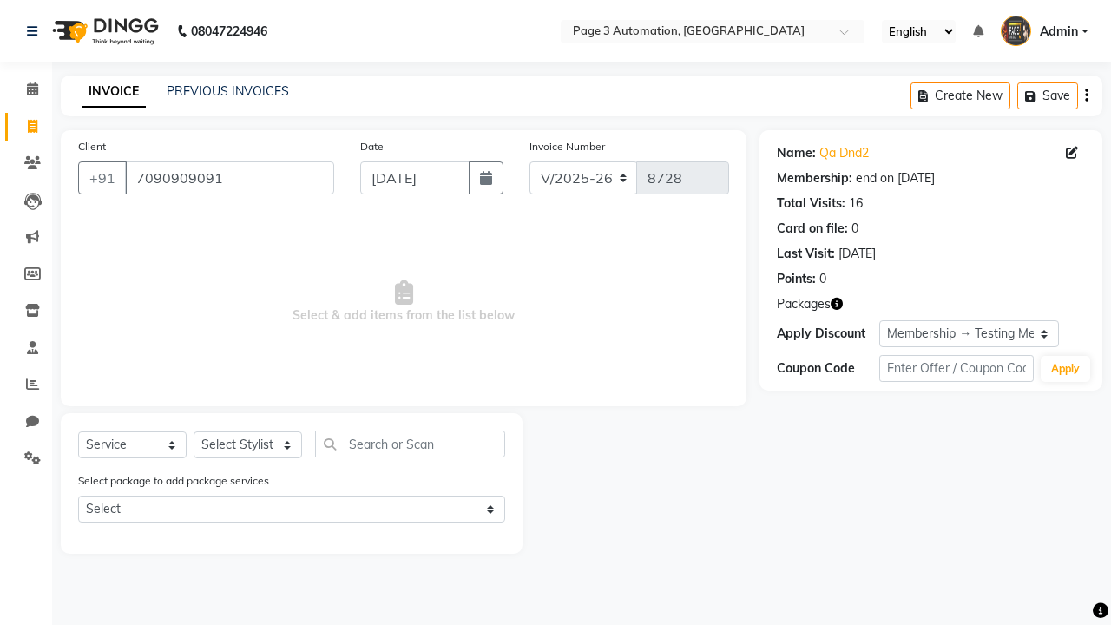
select select "71572"
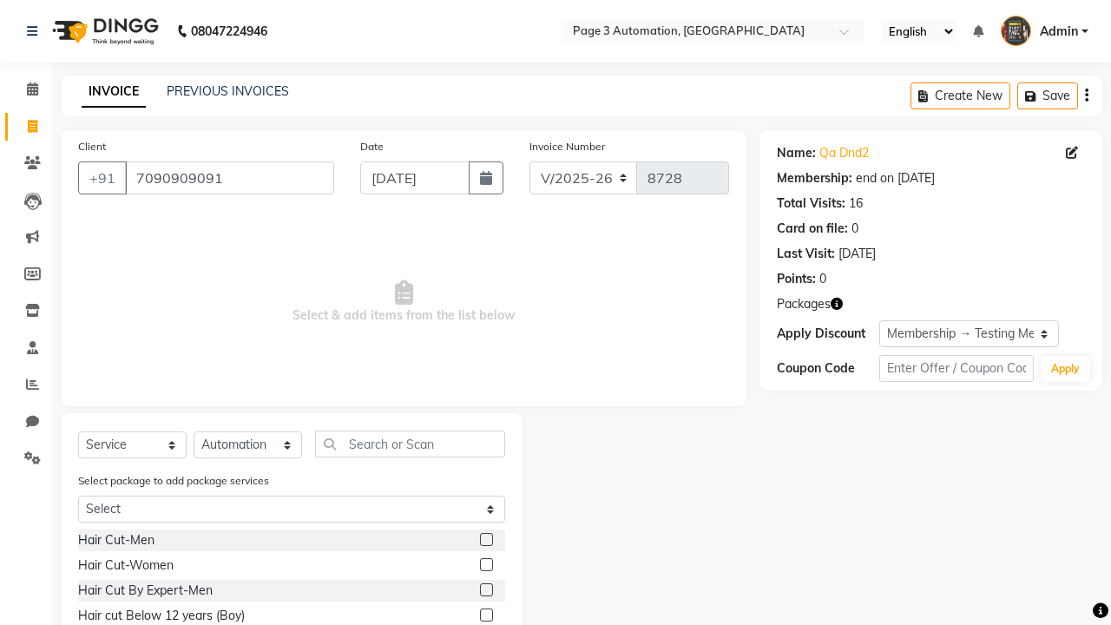
click at [485, 615] on label at bounding box center [486, 614] width 13 height 13
click at [485, 615] on input "checkbox" at bounding box center [485, 615] width 11 height 11
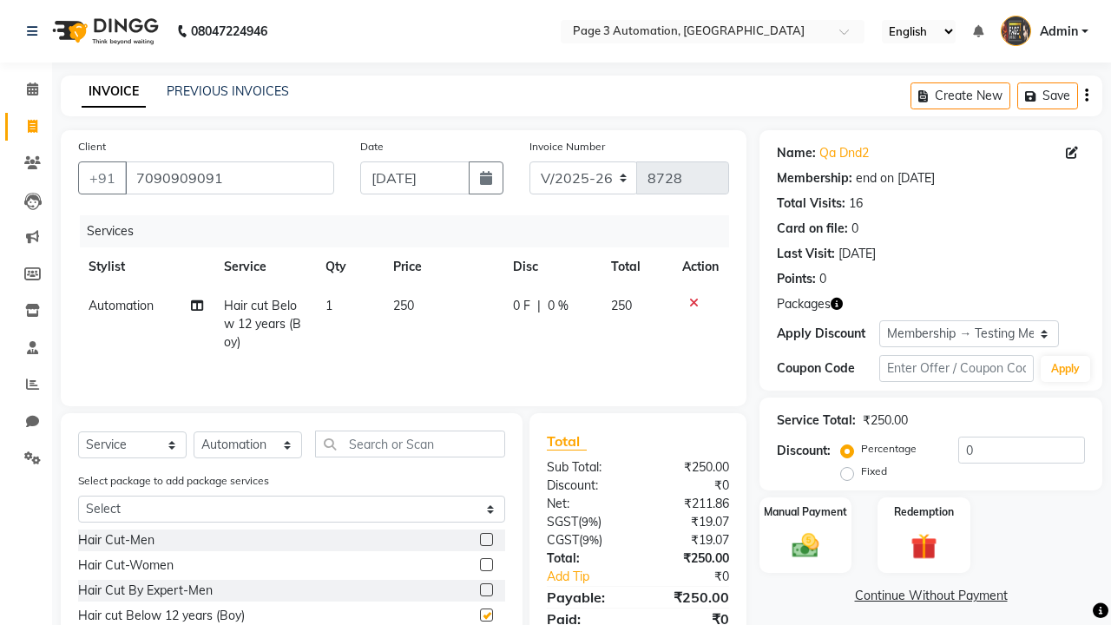
checkbox input "false"
click at [923, 511] on label "Redemption" at bounding box center [923, 510] width 62 height 16
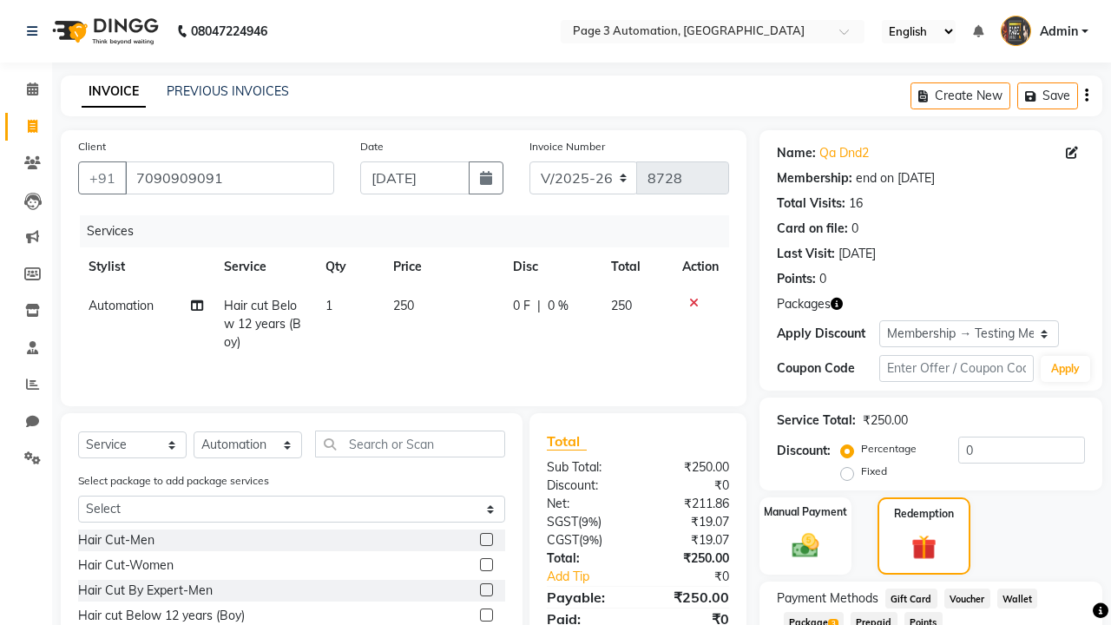
click at [815, 614] on span "Package 3" at bounding box center [814, 622] width 60 height 20
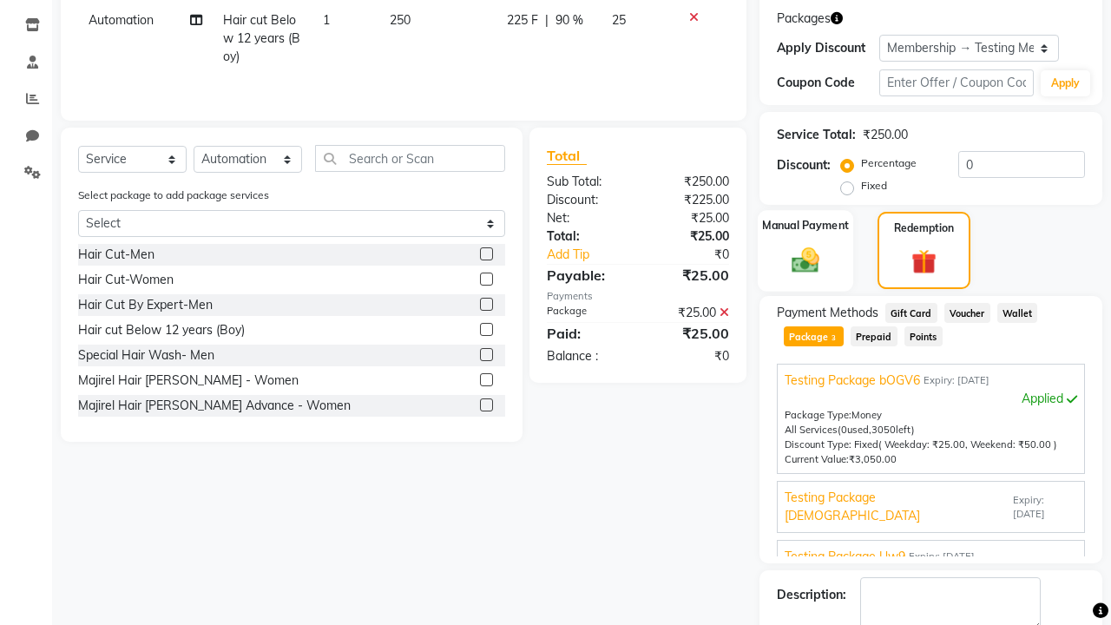
click at [805, 226] on label "Manual Payment" at bounding box center [805, 225] width 87 height 16
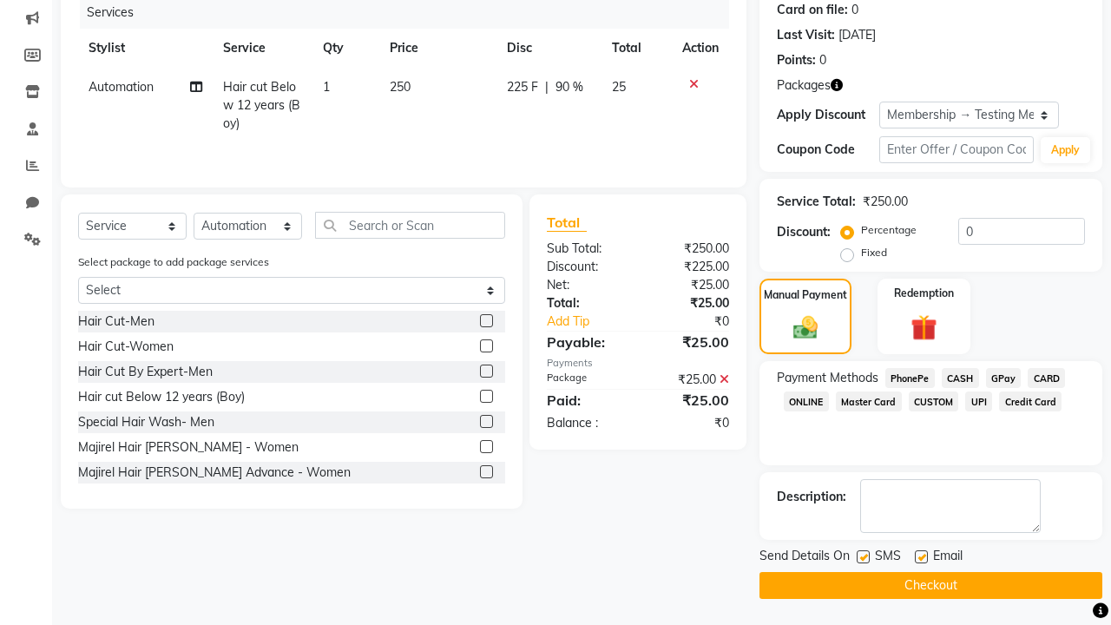
click at [960, 377] on span "CASH" at bounding box center [960, 378] width 37 height 20
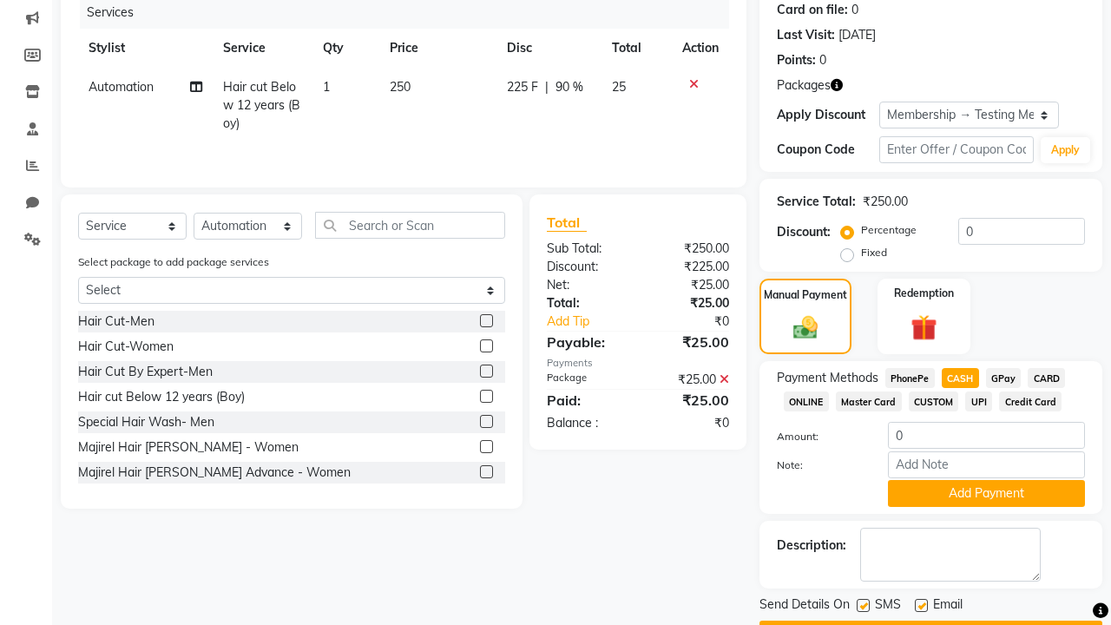
scroll to position [267, 0]
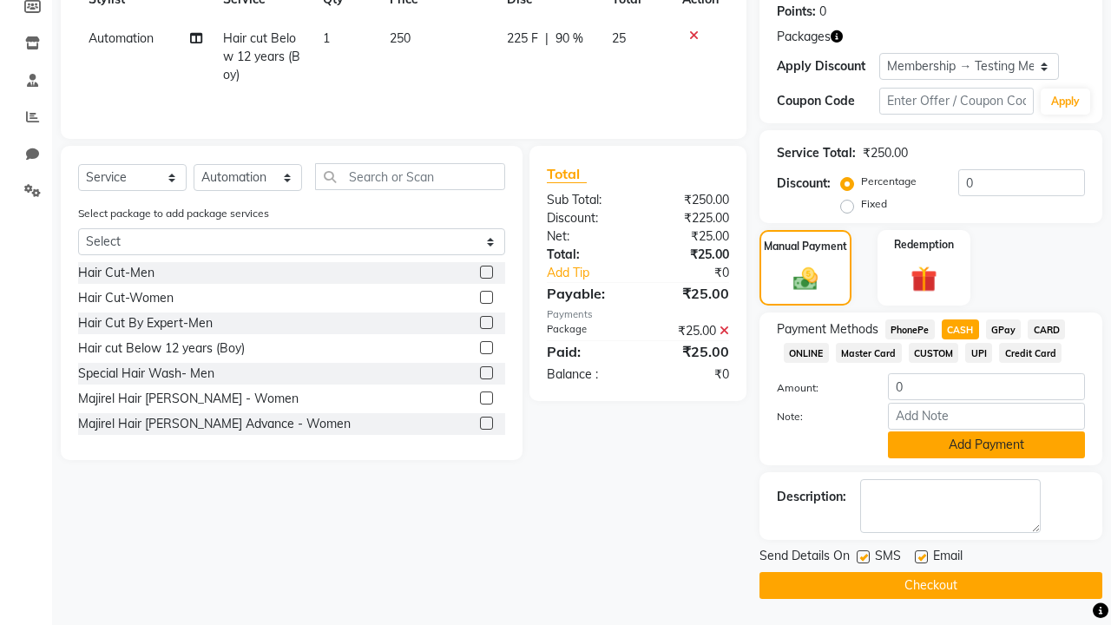
click at [986, 444] on button "Add Payment" at bounding box center [986, 444] width 197 height 27
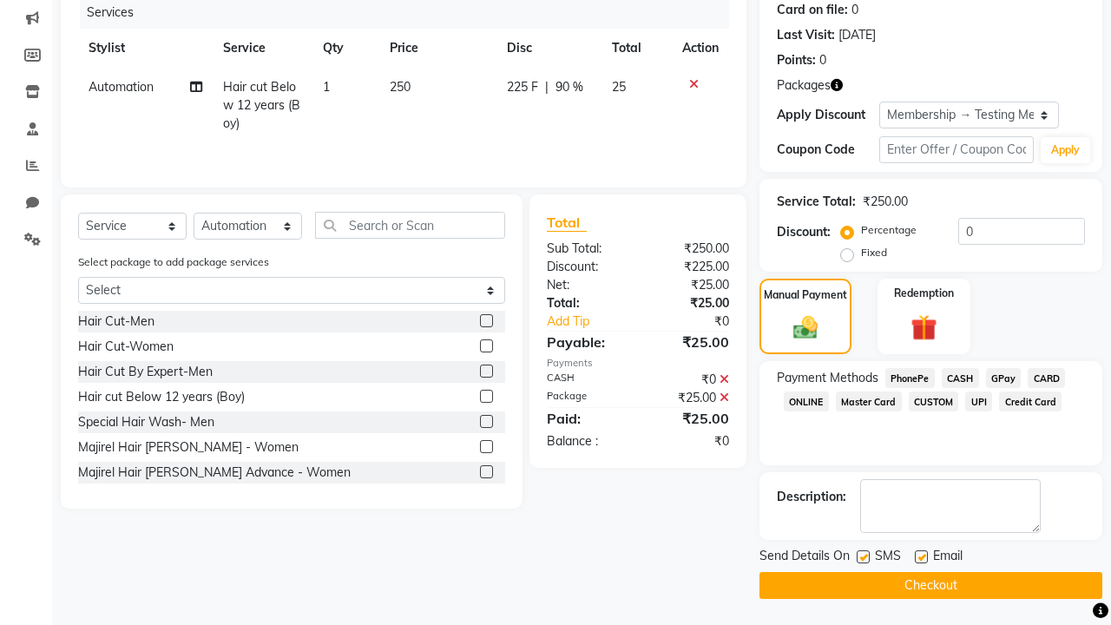
scroll to position [219, 0]
click at [863, 556] on label at bounding box center [863, 556] width 13 height 13
click at [863, 556] on input "checkbox" at bounding box center [862, 557] width 11 height 11
checkbox input "false"
click at [921, 556] on label at bounding box center [921, 556] width 13 height 13
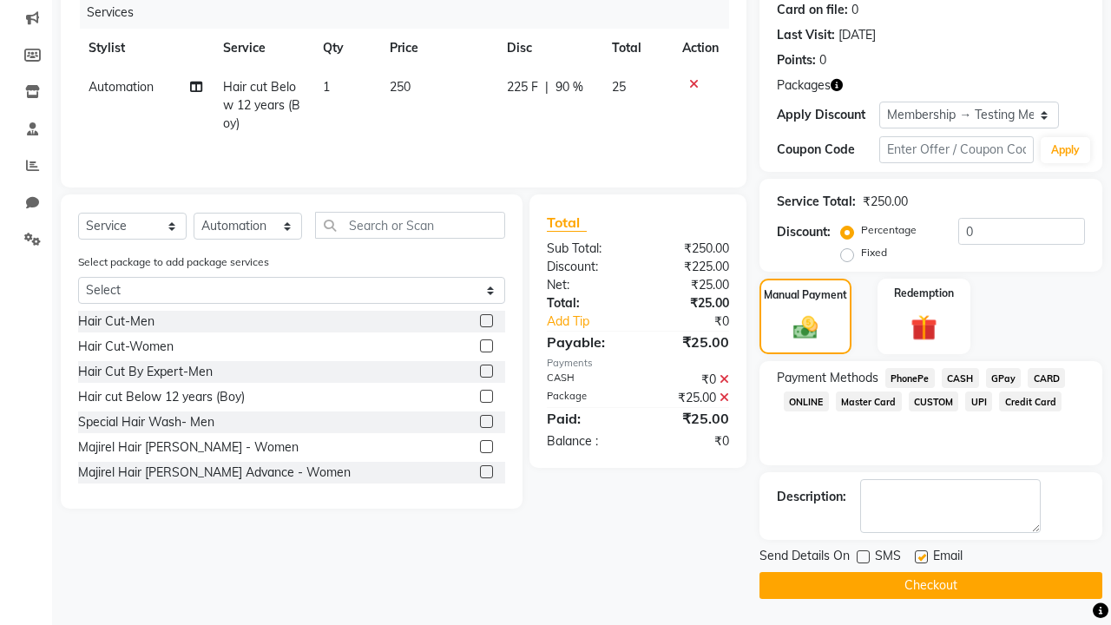
click at [921, 556] on input "checkbox" at bounding box center [920, 557] width 11 height 11
checkbox input "false"
click at [930, 585] on button "Checkout" at bounding box center [930, 585] width 343 height 27
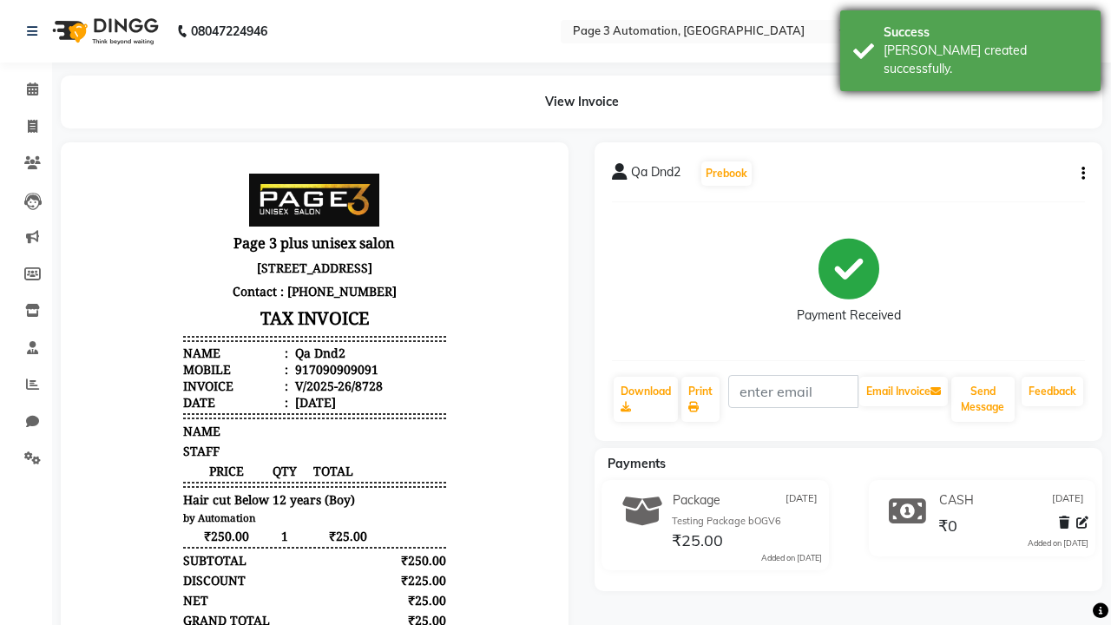
click at [970, 44] on div "[PERSON_NAME] created successfully." at bounding box center [985, 60] width 204 height 36
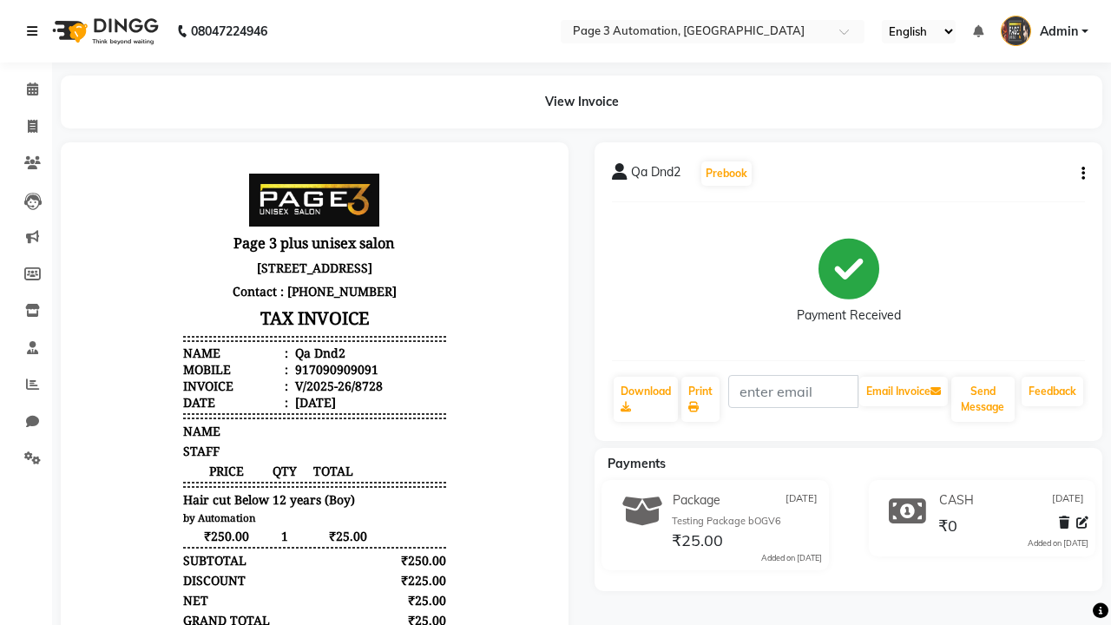
click at [36, 31] on icon at bounding box center [32, 31] width 10 height 12
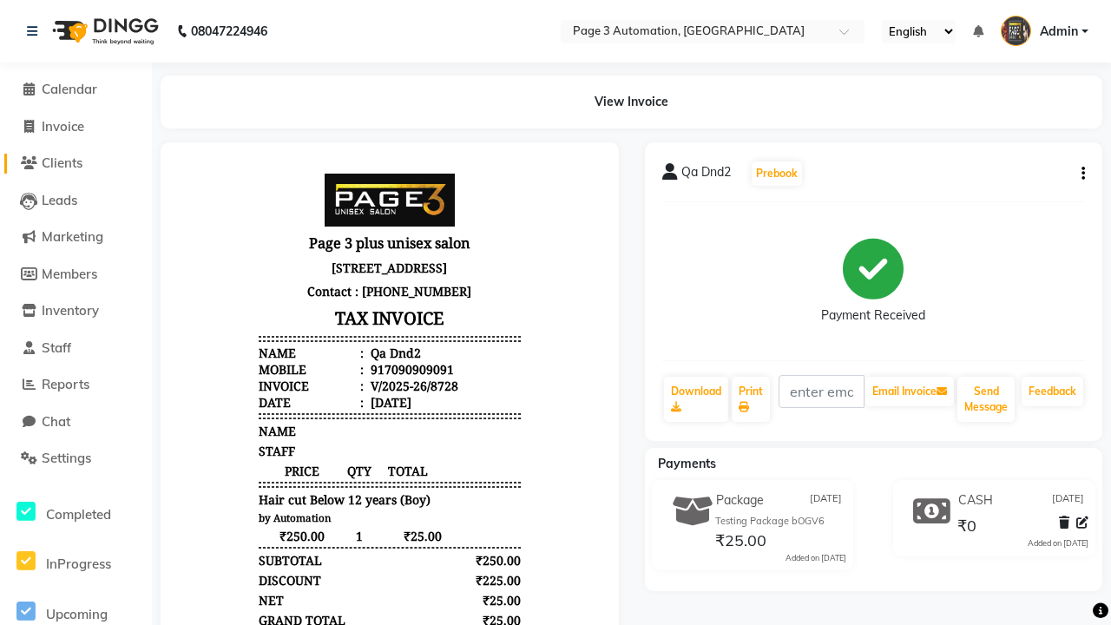
click at [75, 163] on span "Clients" at bounding box center [62, 162] width 41 height 16
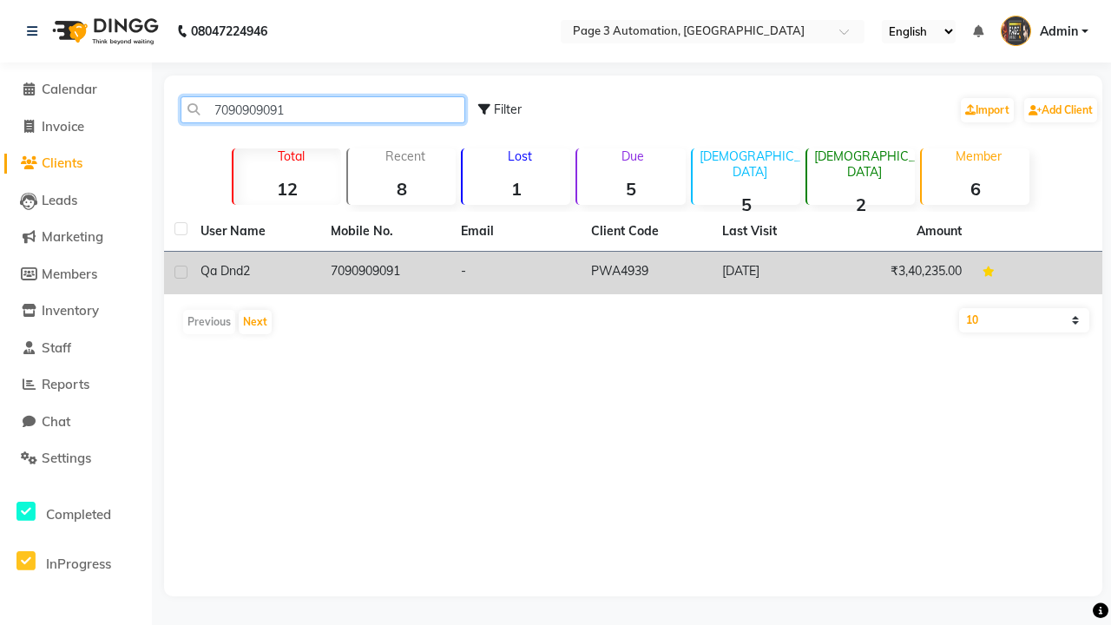
type input "7090909091"
click at [385, 272] on td "7090909091" at bounding box center [385, 273] width 130 height 43
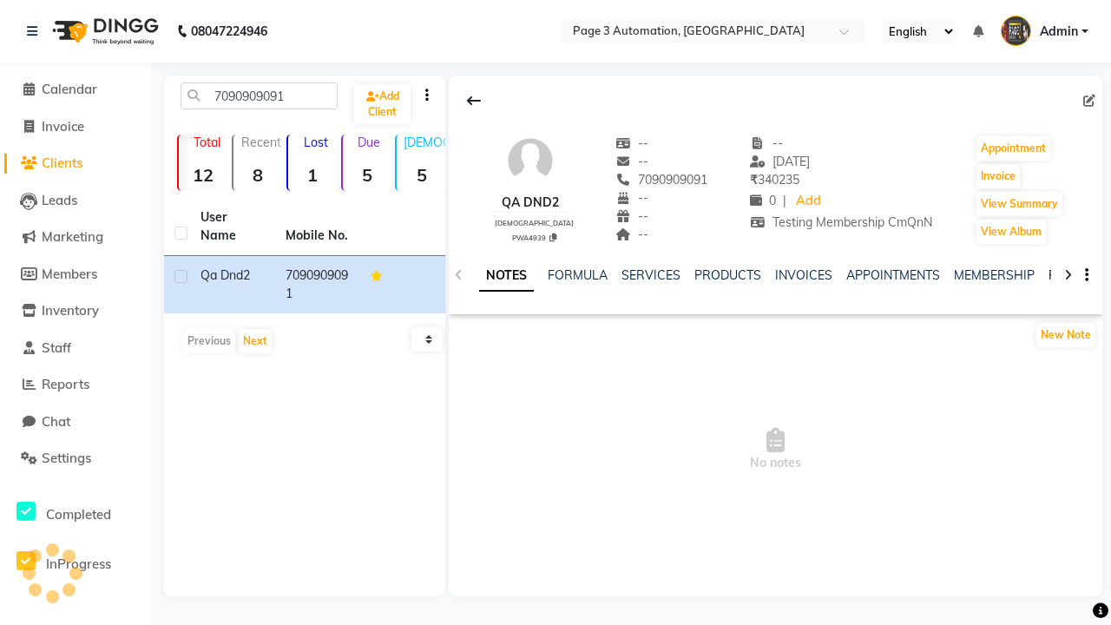
click at [1048, 275] on link "PACKAGES" at bounding box center [1080, 275] width 64 height 16
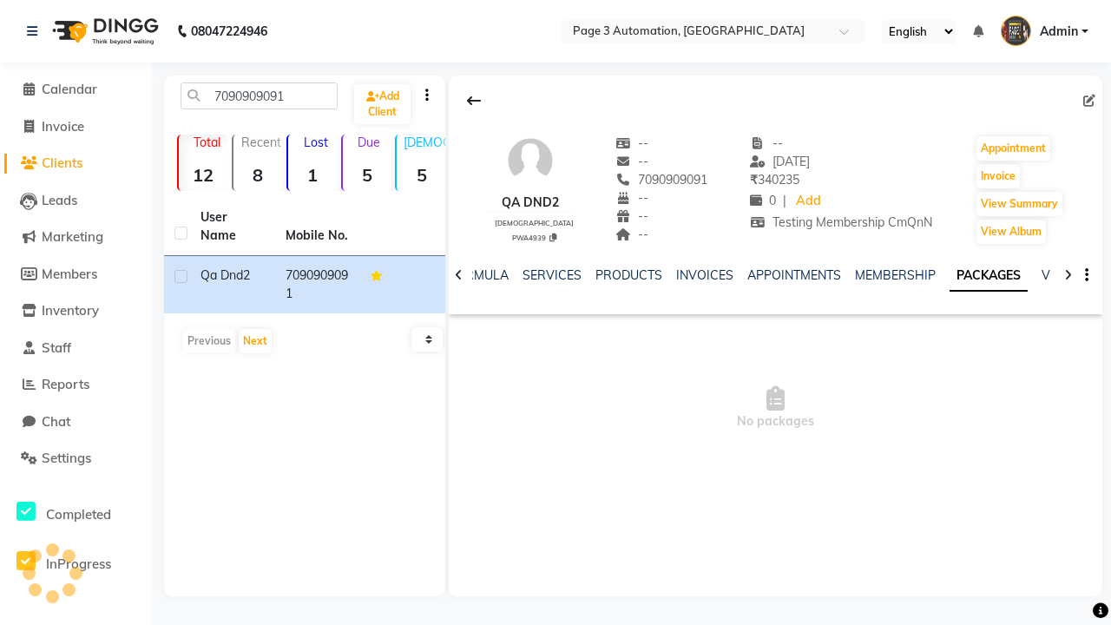
scroll to position [0, 62]
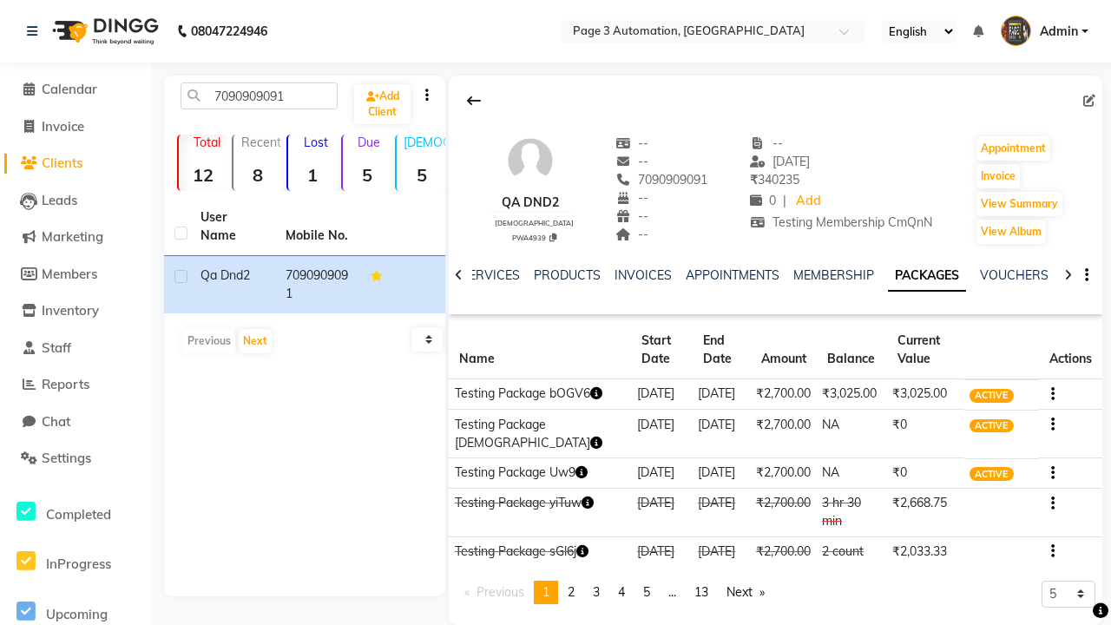
click at [1049, 393] on button "button" at bounding box center [1049, 393] width 10 height 18
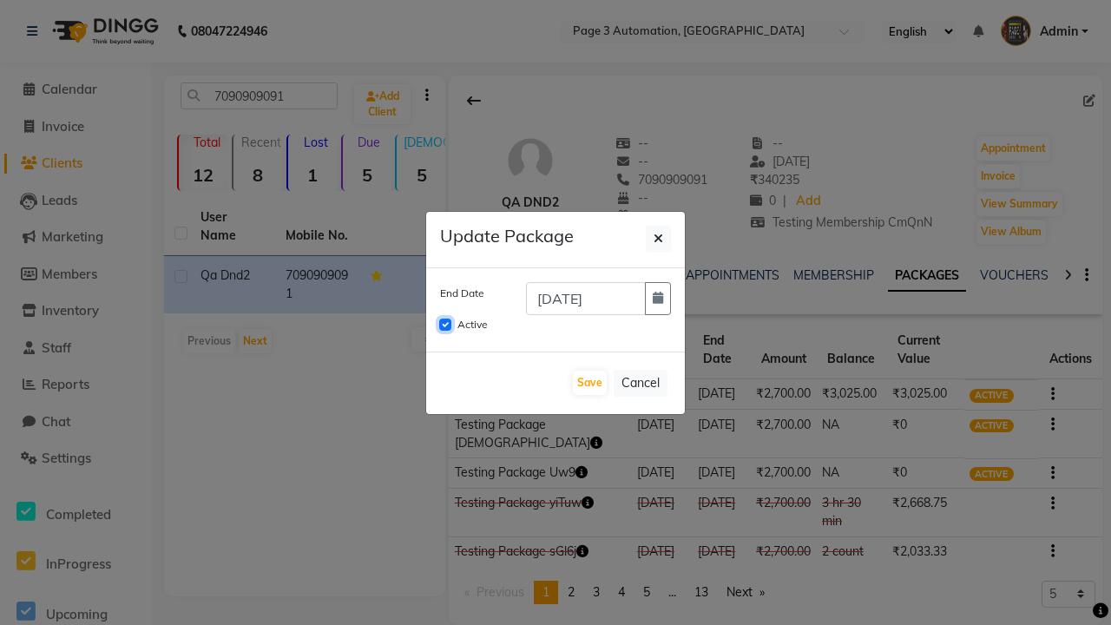
click at [445, 325] on input "Active" at bounding box center [445, 324] width 12 height 12
checkbox input "false"
click at [589, 383] on button "Save" at bounding box center [590, 383] width 34 height 24
checkbox input "false"
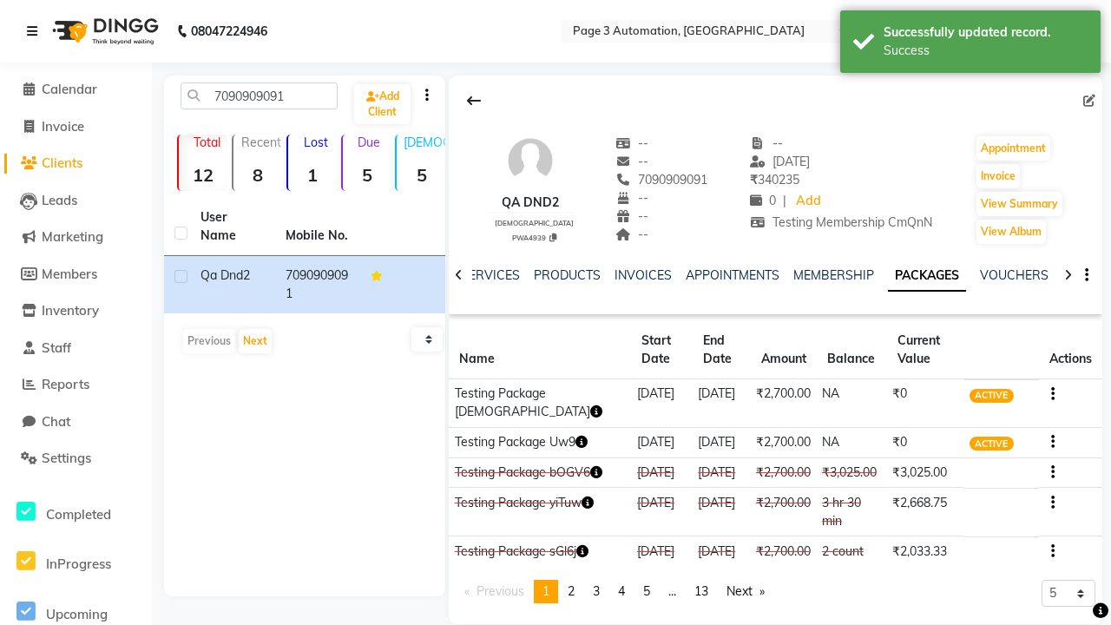
click at [970, 44] on div "Success" at bounding box center [985, 51] width 204 height 18
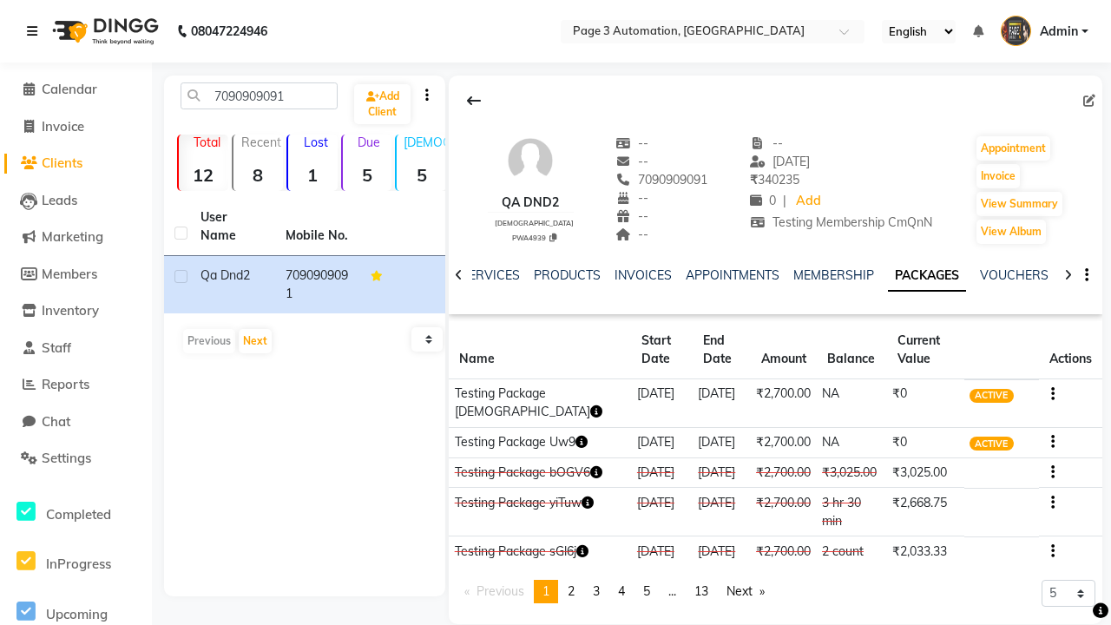
click at [36, 31] on icon at bounding box center [32, 31] width 10 height 12
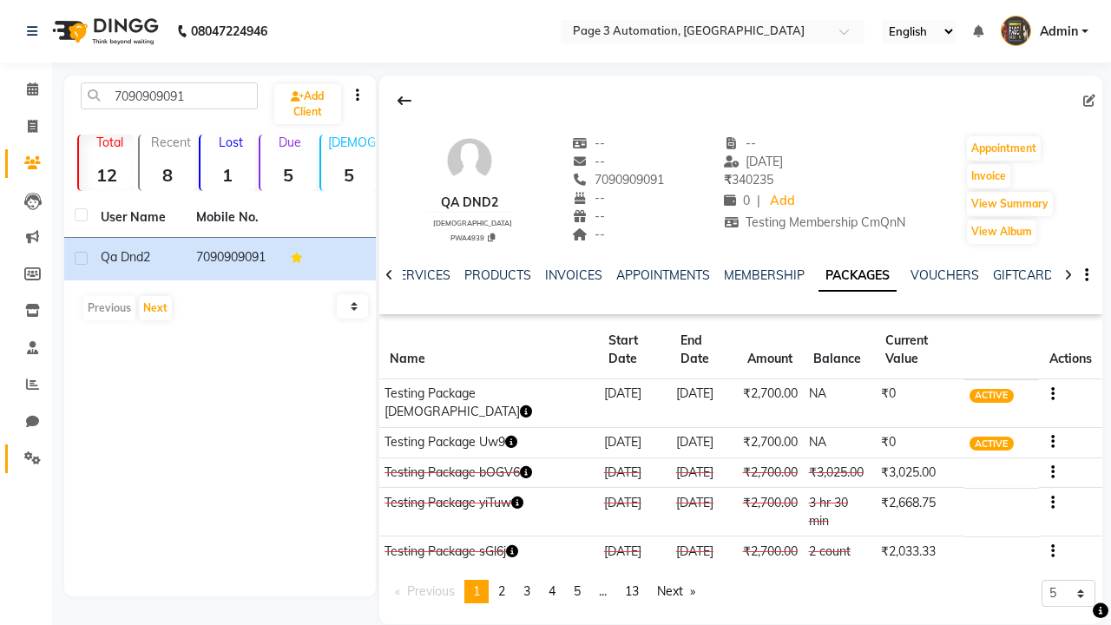
click at [26, 458] on icon at bounding box center [32, 457] width 16 height 13
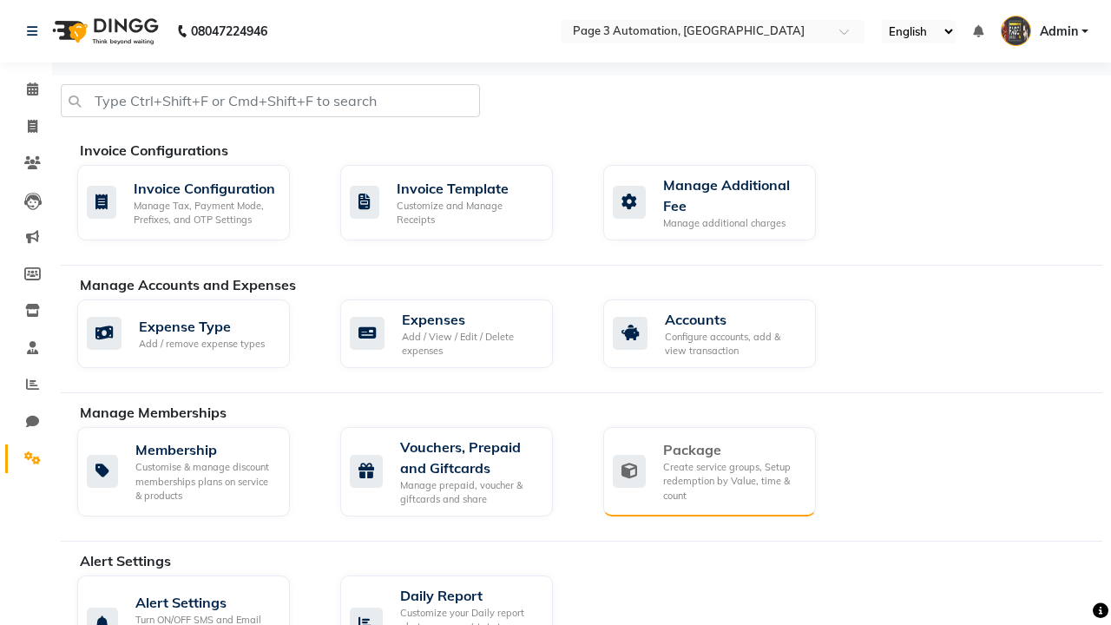
click at [732, 450] on div "Package" at bounding box center [732, 449] width 139 height 21
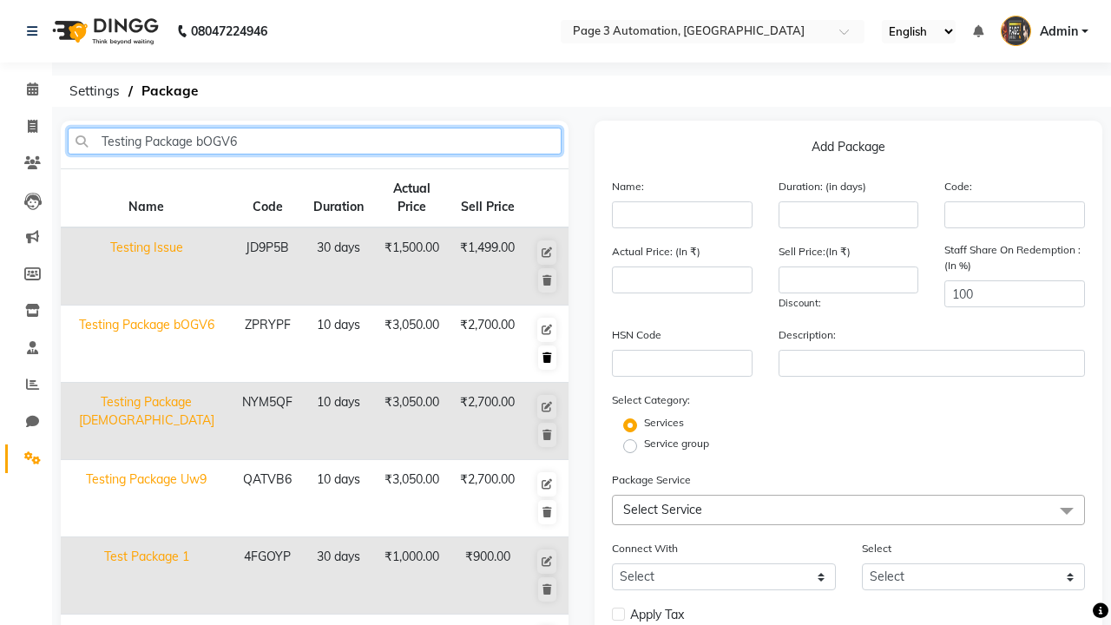
type input "Testing Package bOGV6"
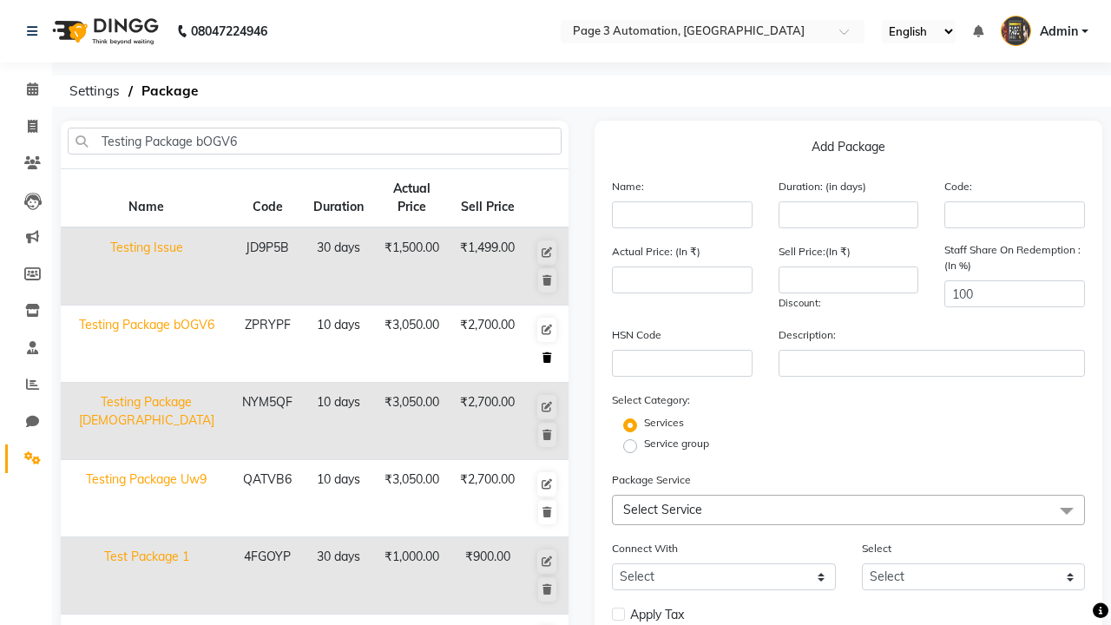
click at [547, 358] on icon at bounding box center [547, 357] width 10 height 10
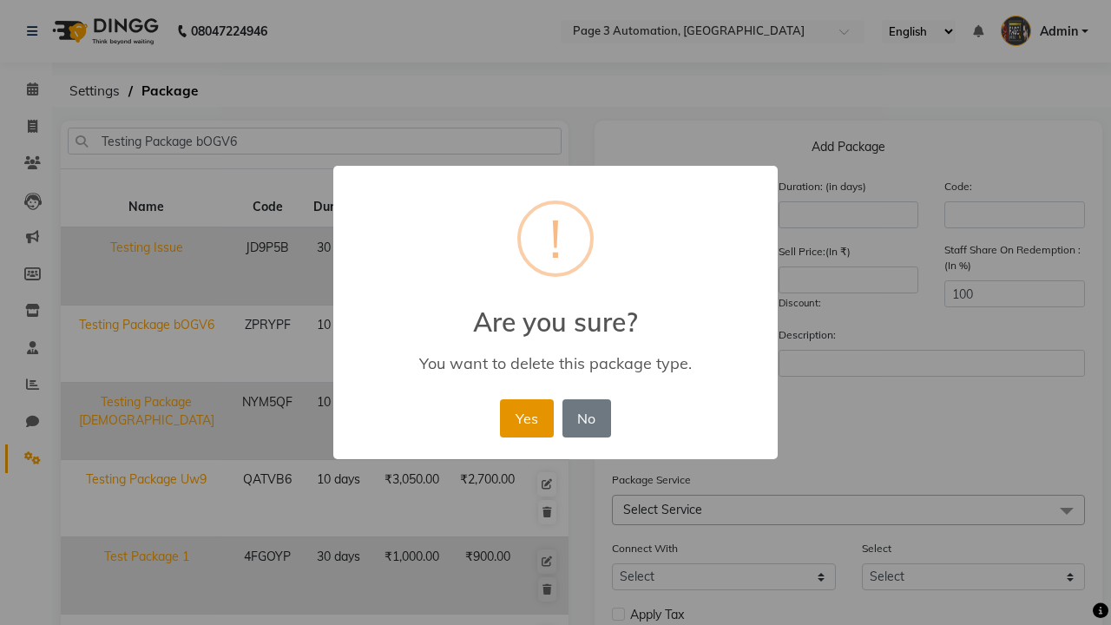
click at [526, 417] on button "Yes" at bounding box center [526, 418] width 53 height 38
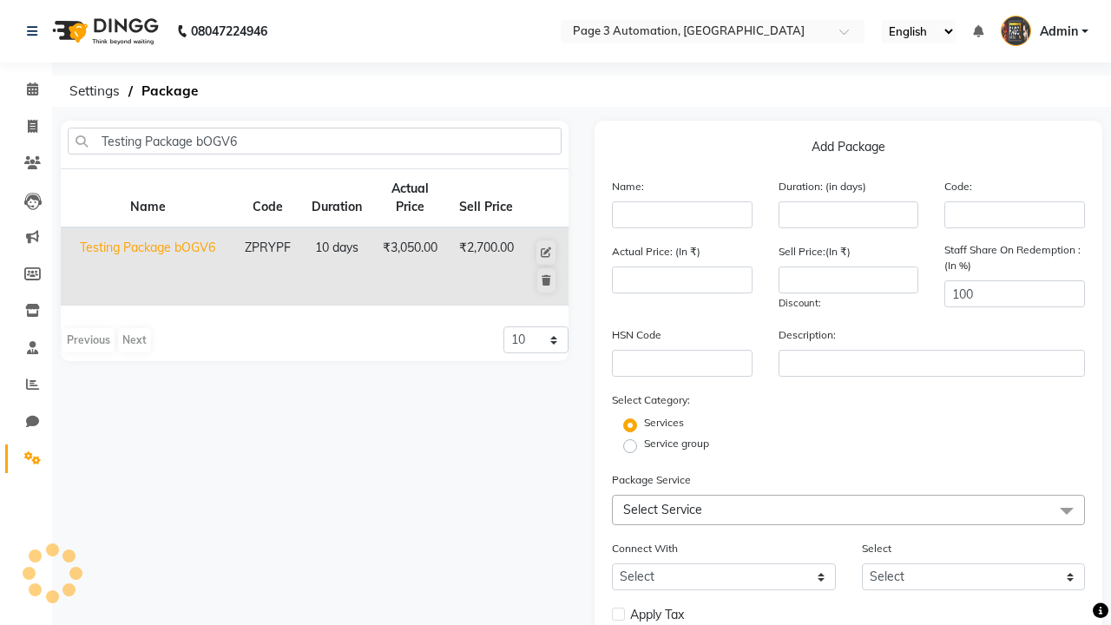
select select
checkbox input "false"
